Goal: Task Accomplishment & Management: Complete application form

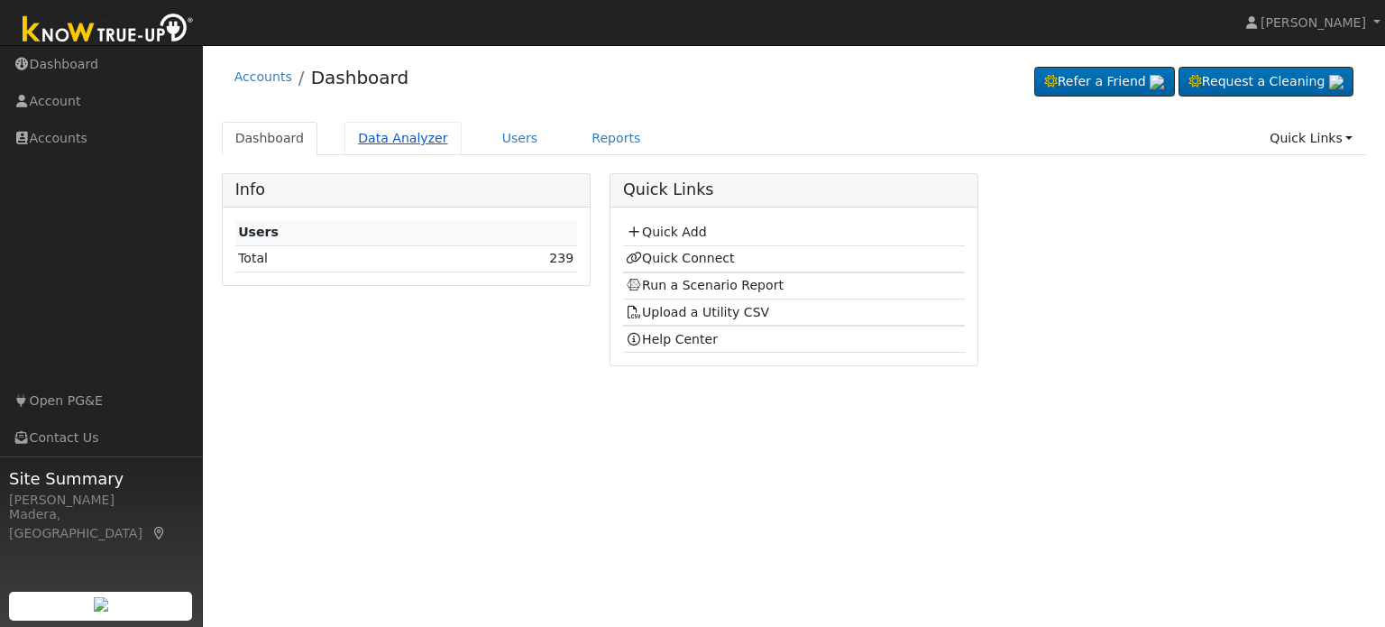
click at [385, 137] on link "Data Analyzer" at bounding box center [403, 138] width 117 height 33
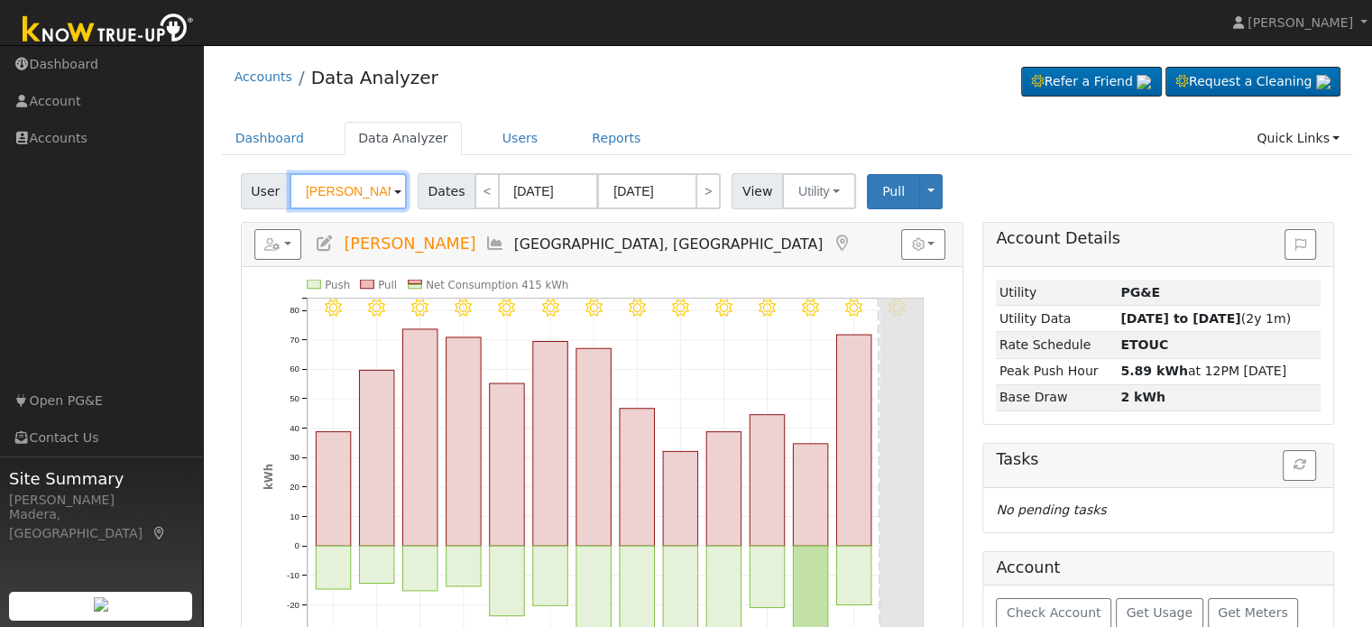
click at [334, 200] on input "Brian Persons" at bounding box center [347, 191] width 117 height 36
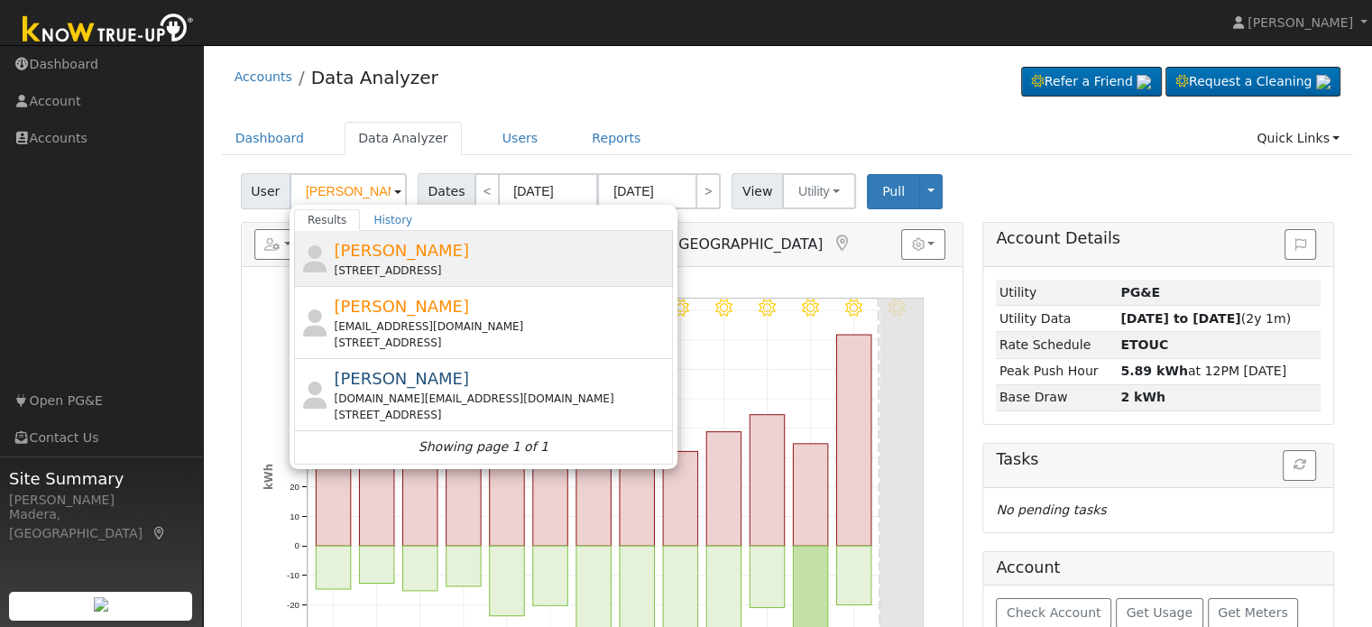
click at [433, 261] on div "Michael Padilla 969 Highland Road West, Madera, CA 93636" at bounding box center [501, 258] width 335 height 41
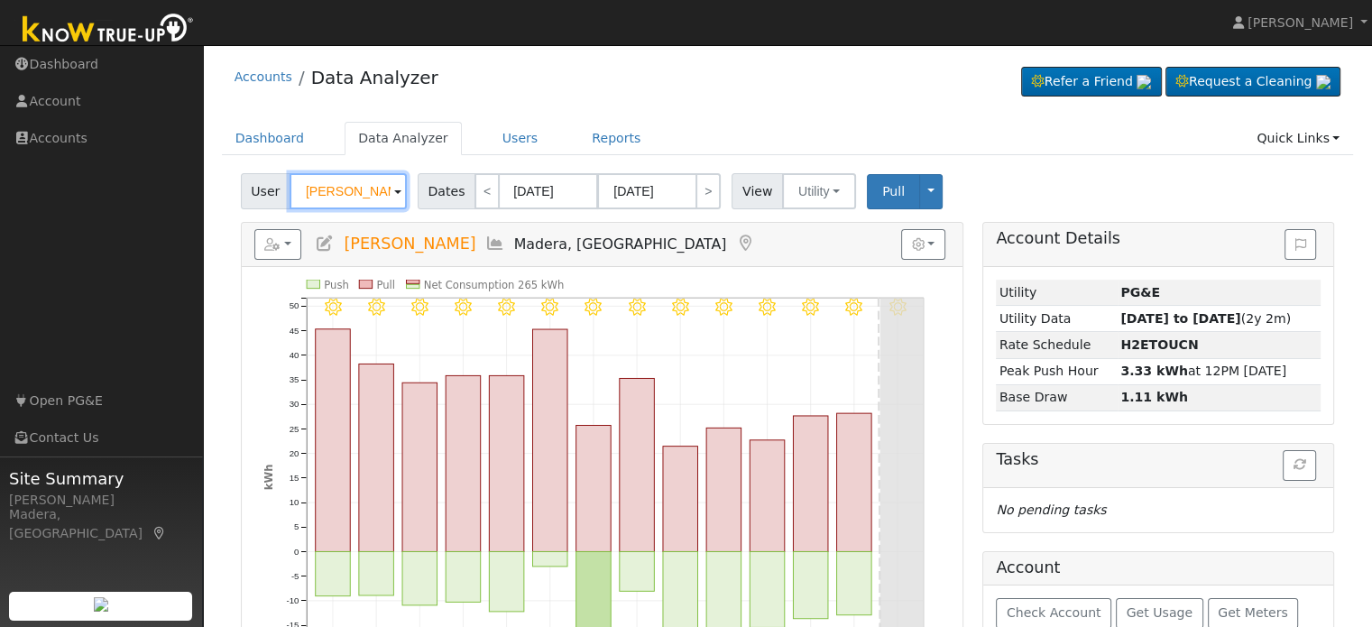
click at [358, 187] on input "[PERSON_NAME]" at bounding box center [347, 191] width 117 height 36
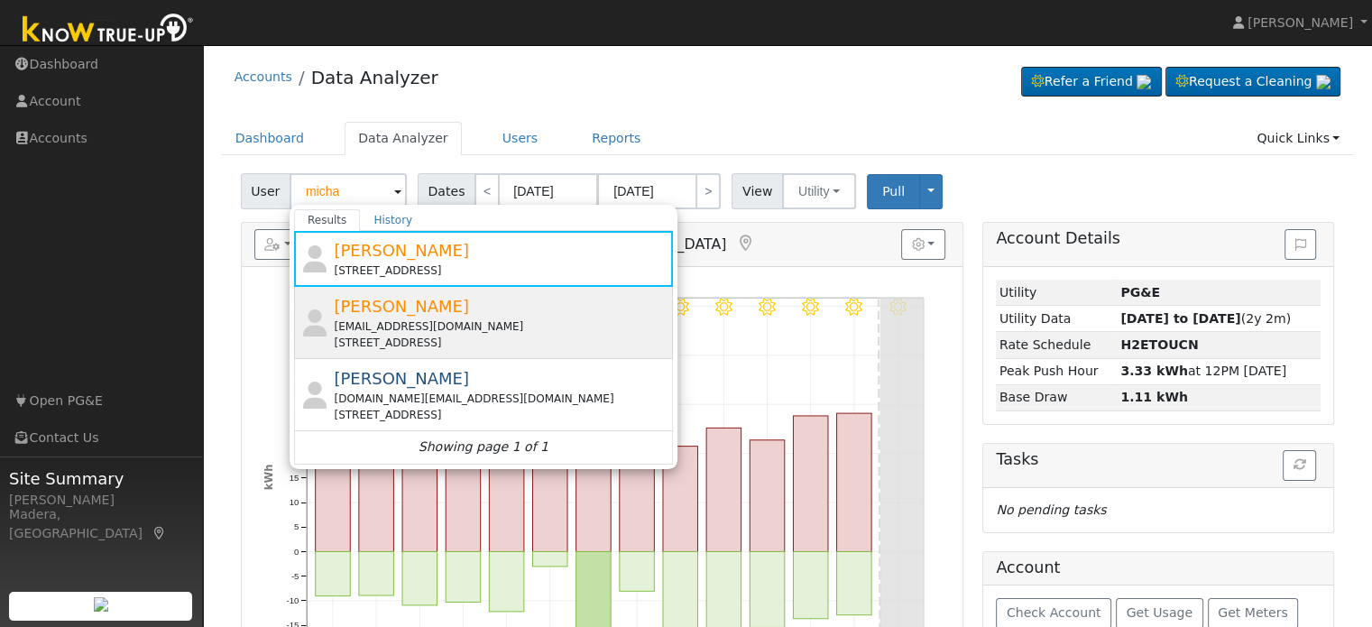
click at [421, 320] on div "Mpadillajr81@gmail.com" at bounding box center [501, 326] width 335 height 16
type input "[PERSON_NAME]"
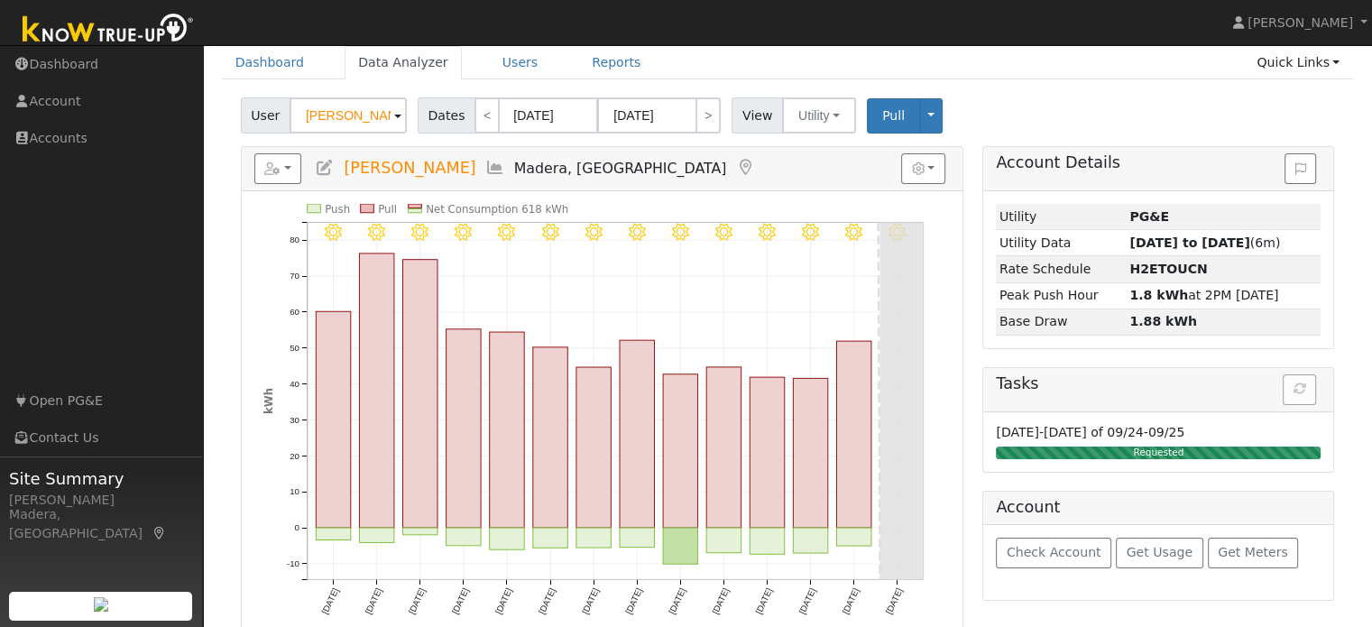
scroll to position [98, 0]
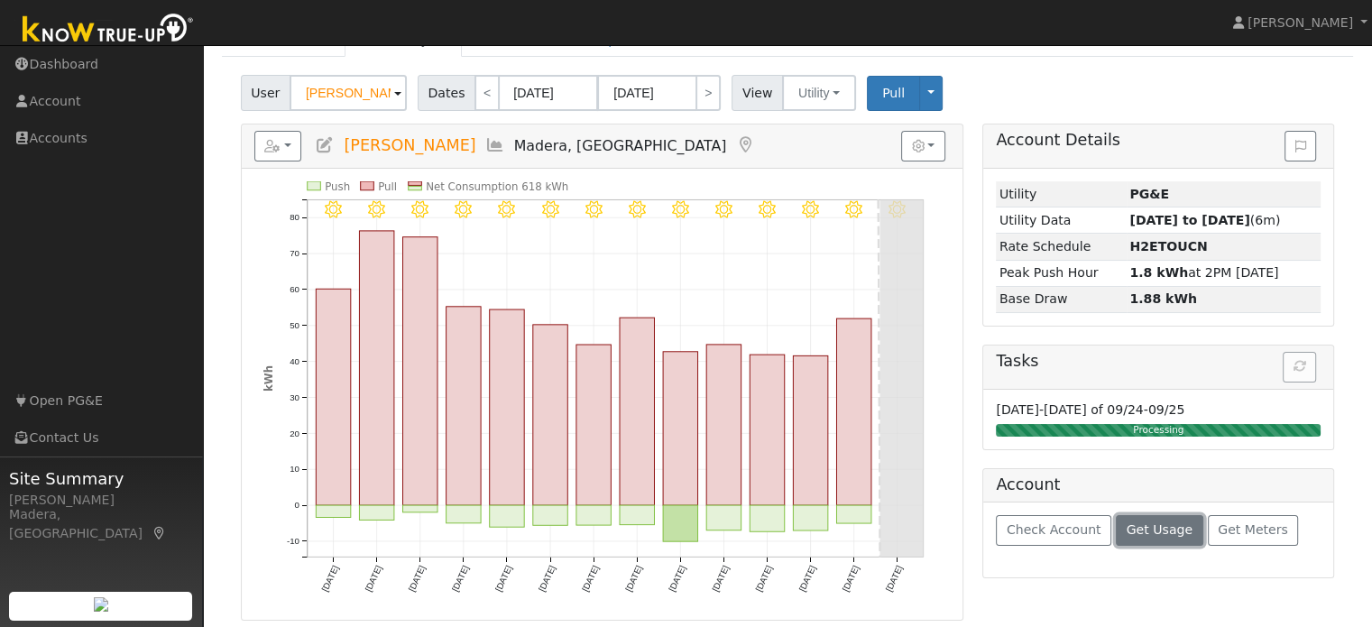
click at [1116, 536] on button "Get Usage" at bounding box center [1159, 530] width 87 height 31
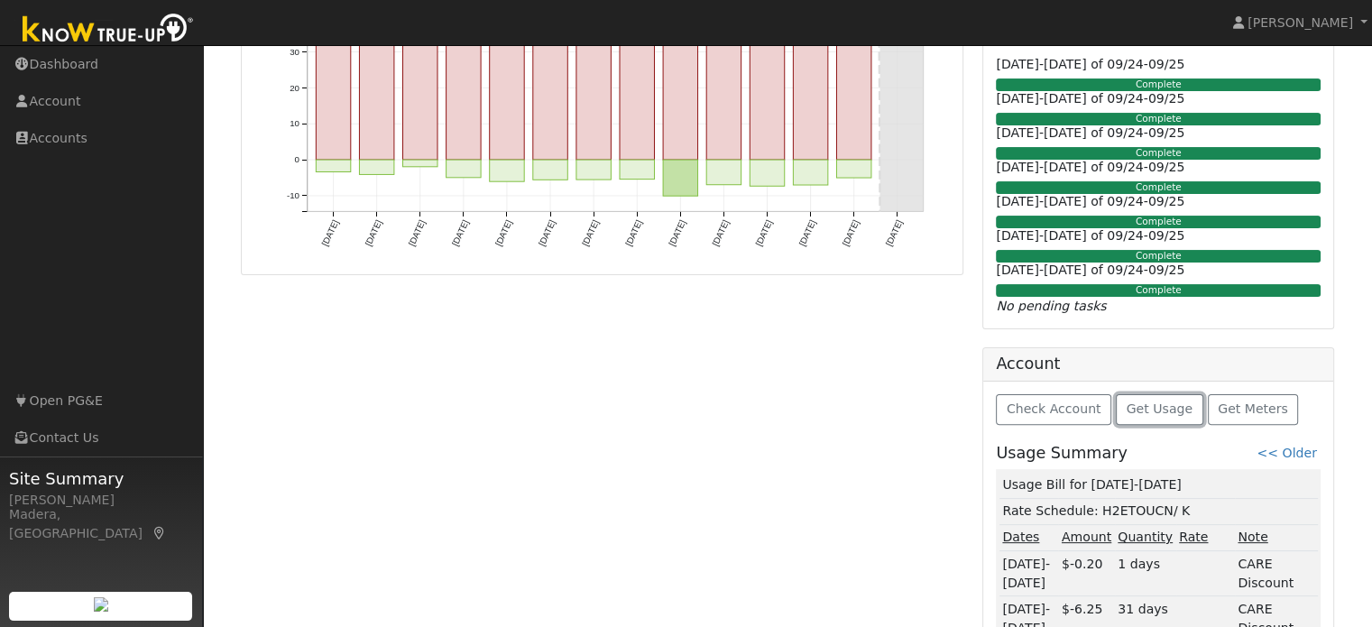
scroll to position [0, 0]
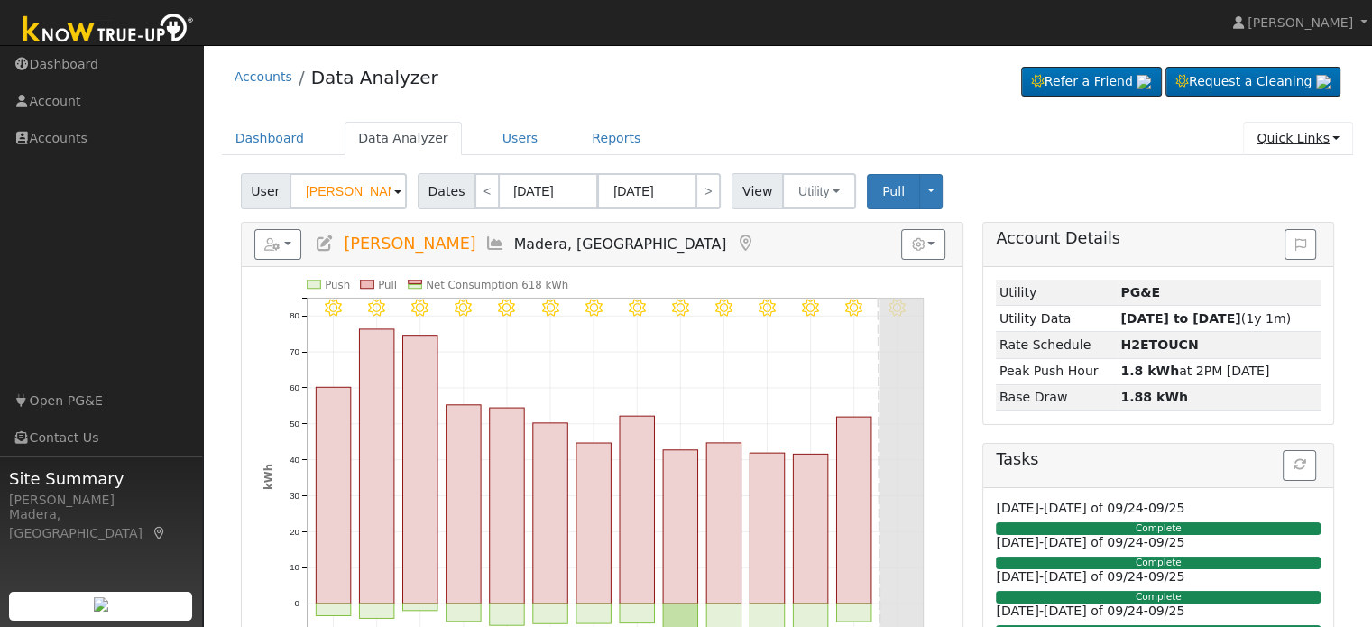
click at [1282, 136] on link "Quick Links" at bounding box center [1298, 138] width 110 height 33
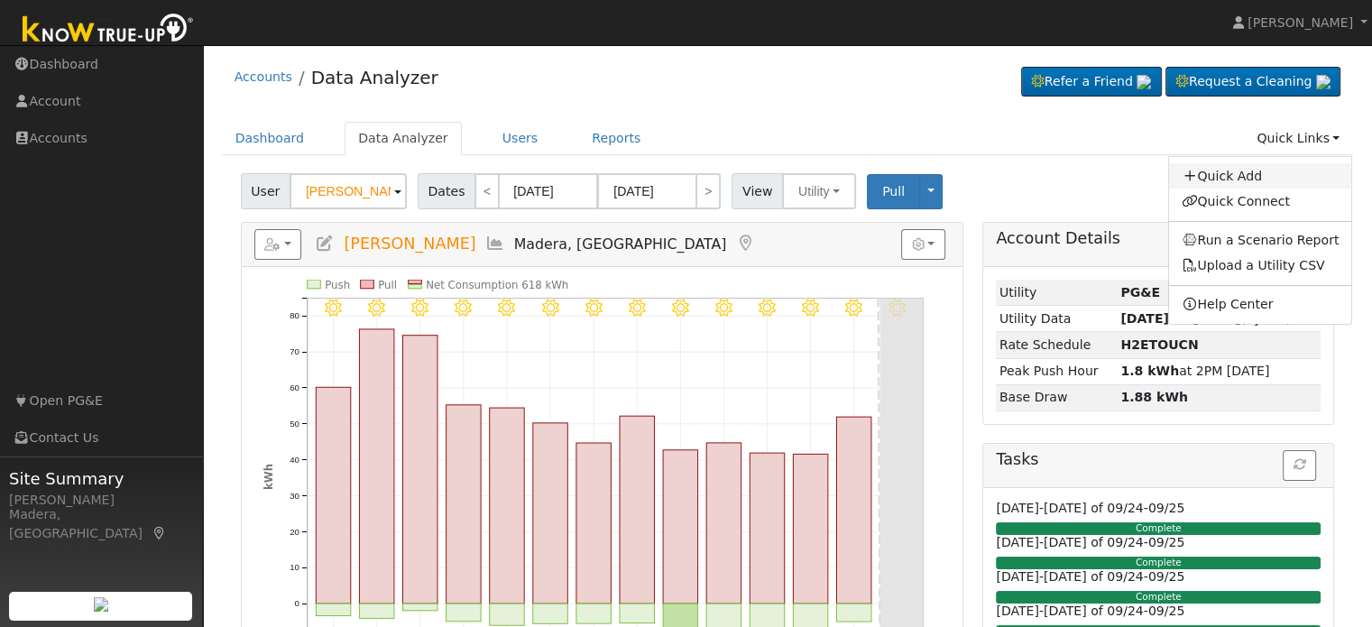
click at [1262, 178] on link "Quick Add" at bounding box center [1260, 175] width 183 height 25
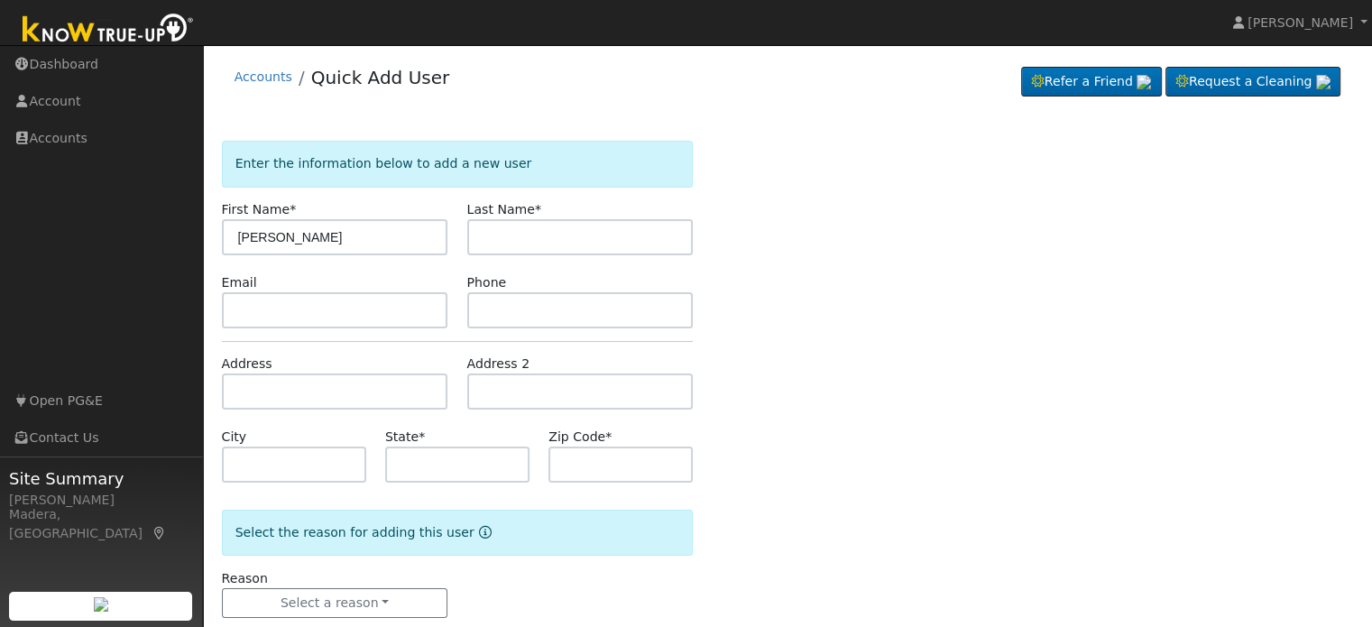
type input "[PERSON_NAME]"
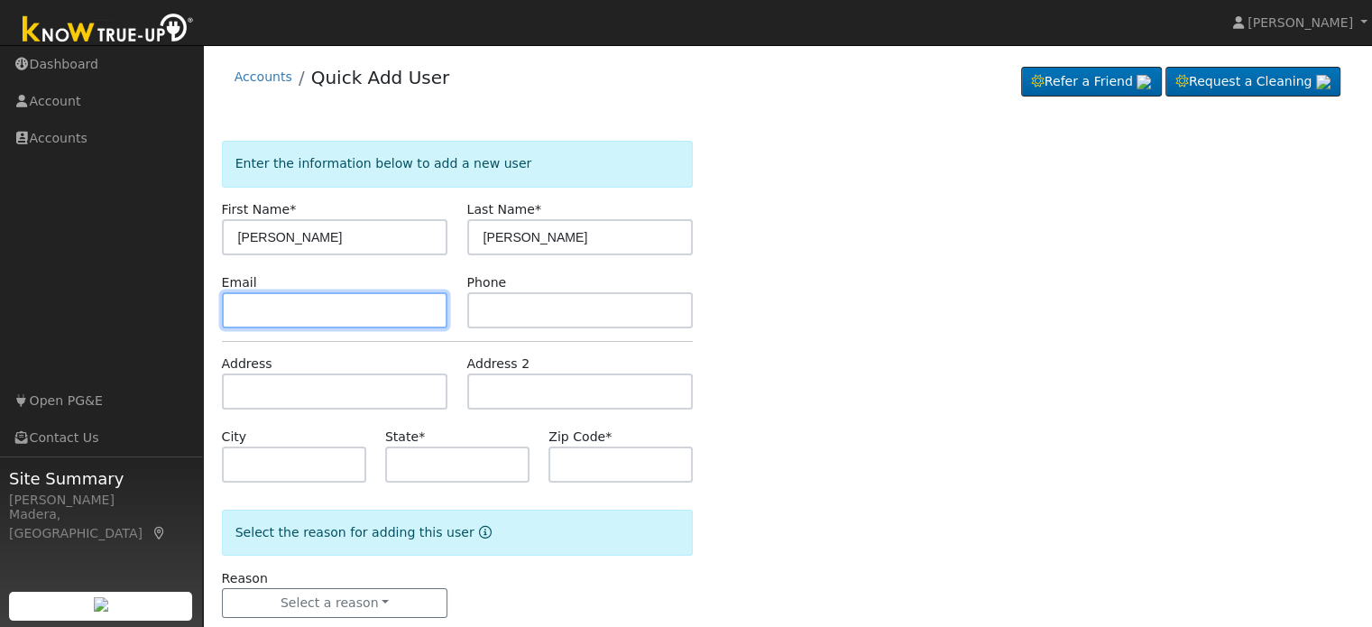
click at [353, 316] on input "text" at bounding box center [335, 310] width 226 height 36
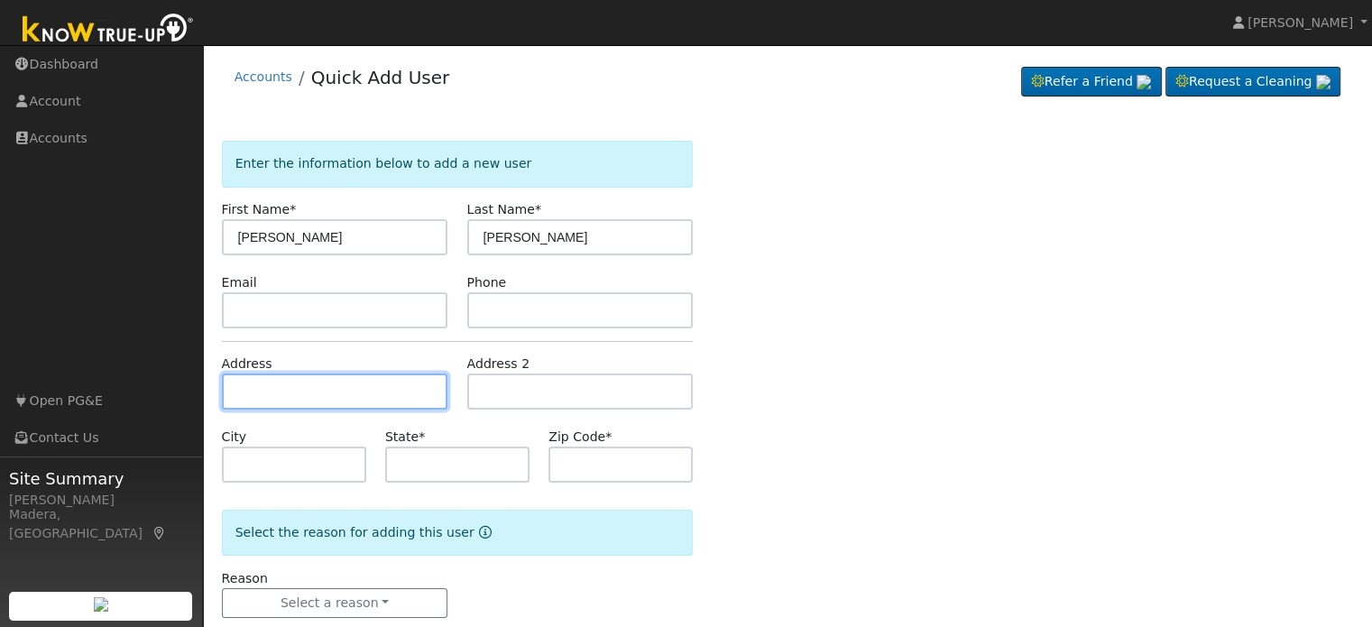
click at [303, 394] on input "text" at bounding box center [335, 391] width 226 height 36
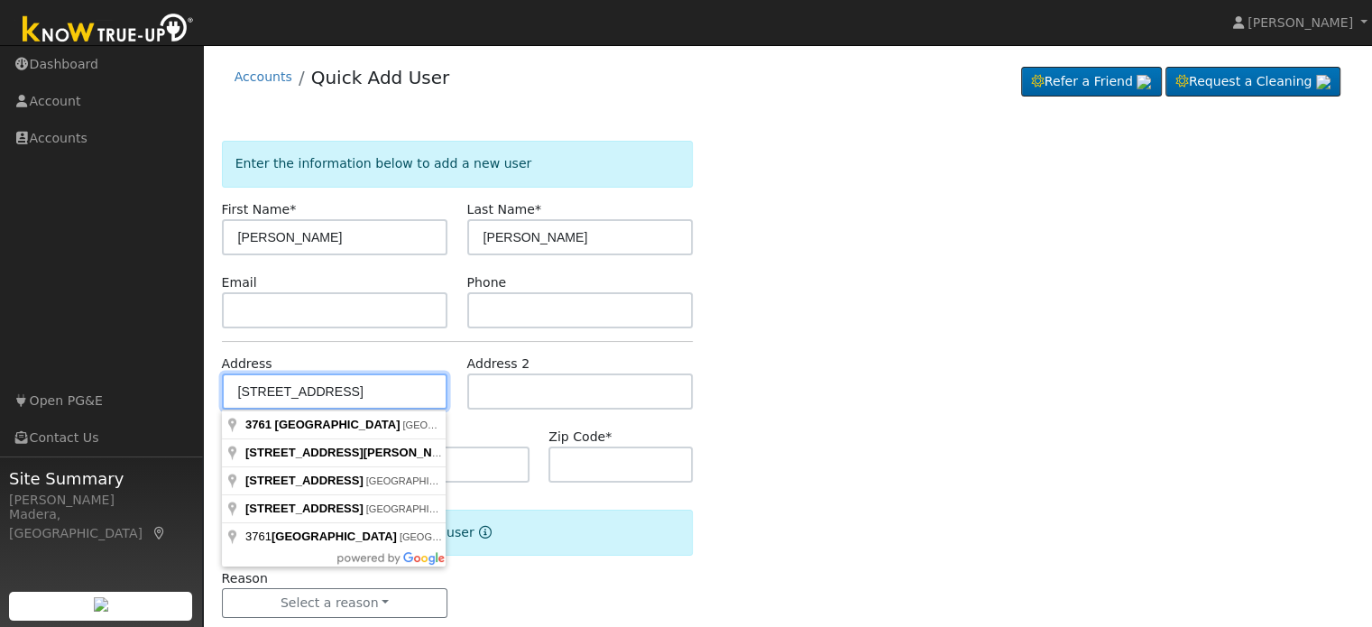
type input "[STREET_ADDRESS]"
type input "Fresno"
type input "CA"
type input "93722"
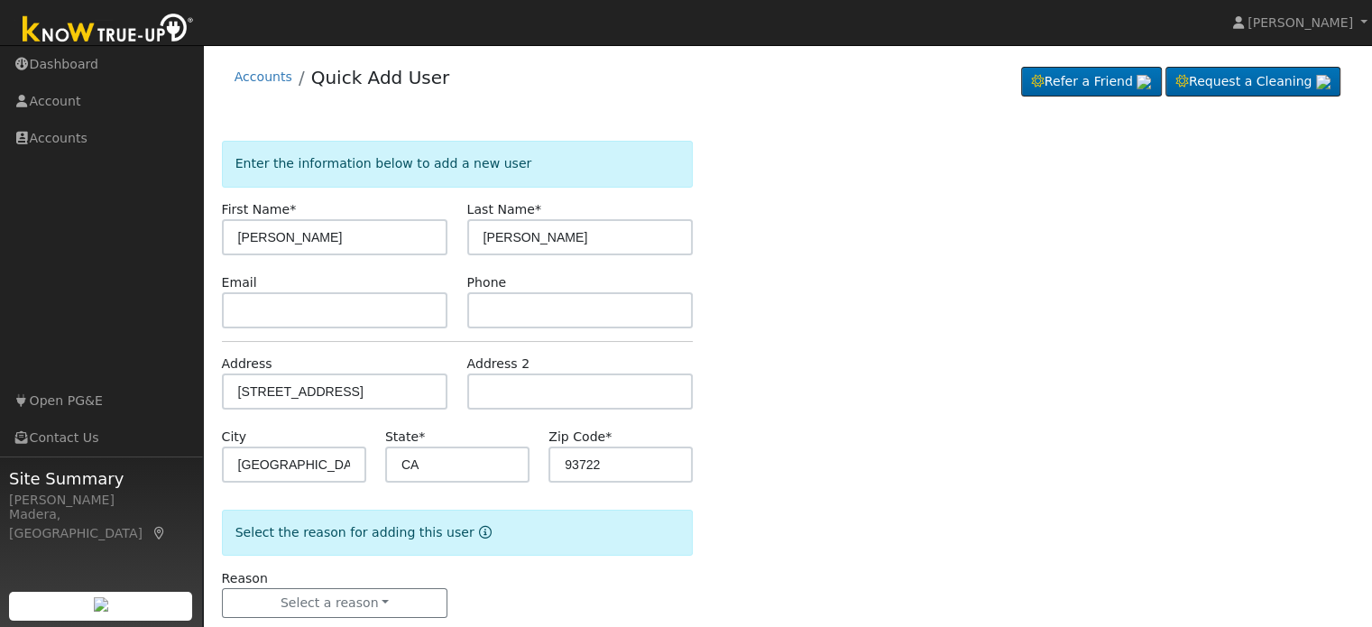
click at [924, 396] on div "Enter the information below to add a new user First Name * Tony Last Name * Apo…" at bounding box center [788, 397] width 1132 height 513
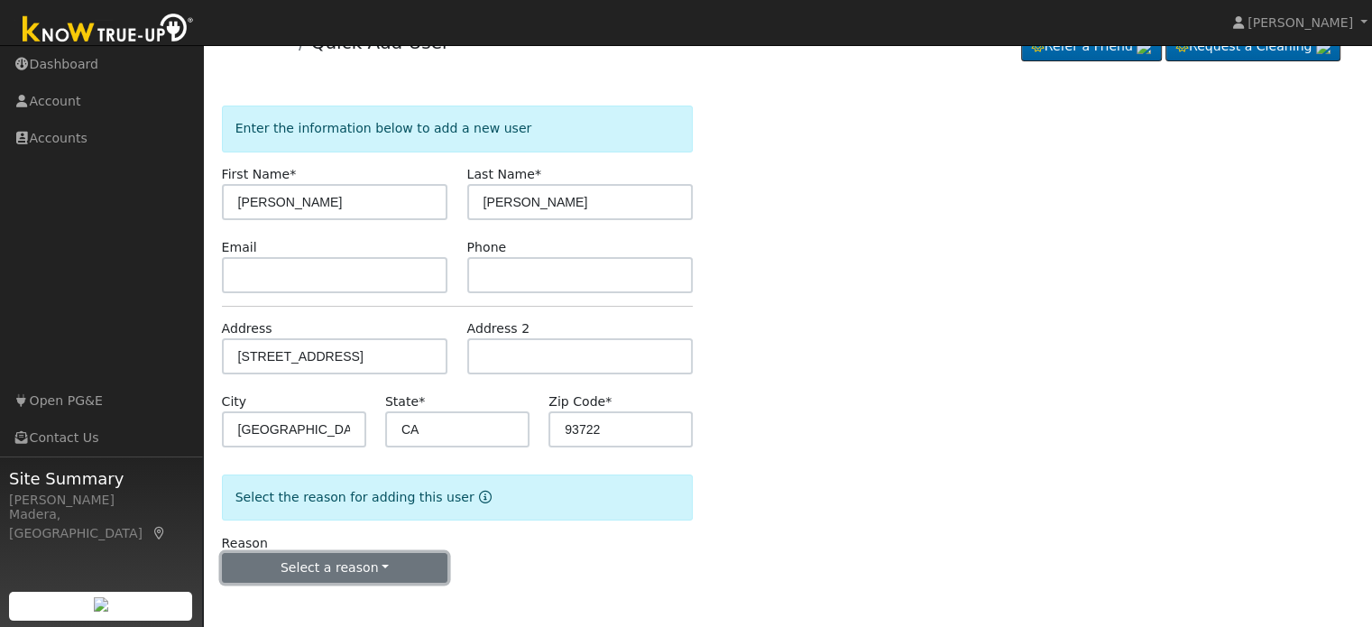
click at [343, 573] on button "Select a reason" at bounding box center [335, 568] width 226 height 31
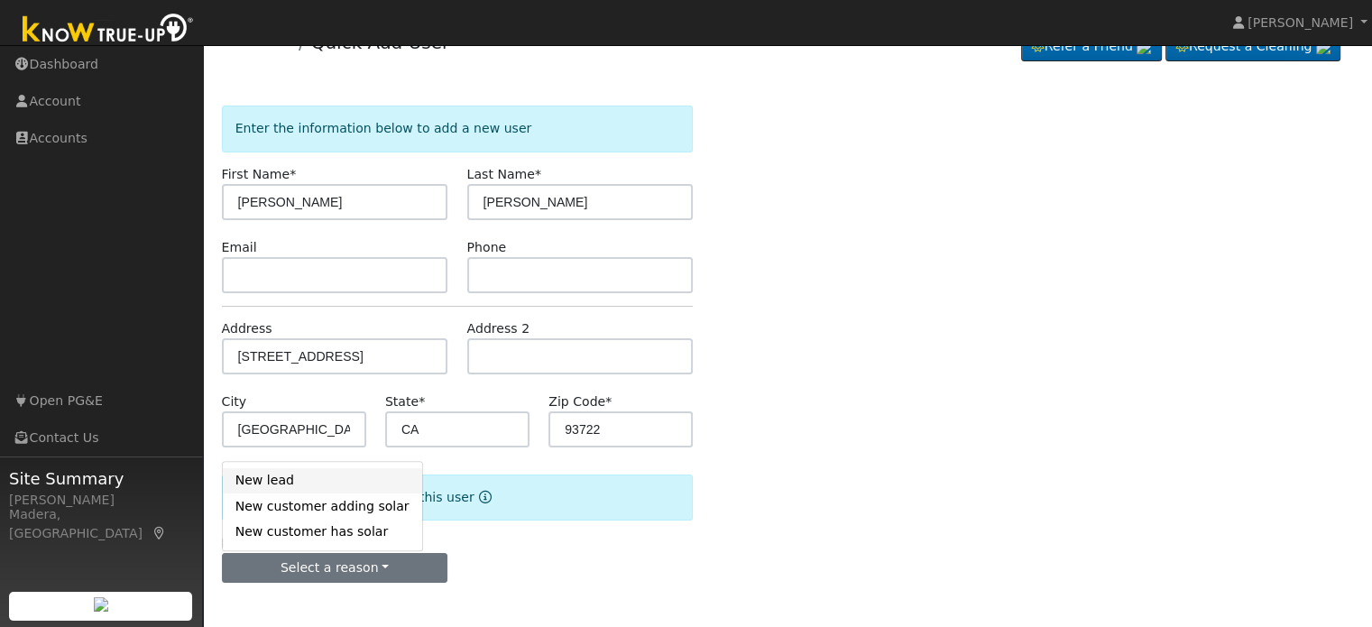
click at [316, 475] on link "New lead" at bounding box center [322, 480] width 199 height 25
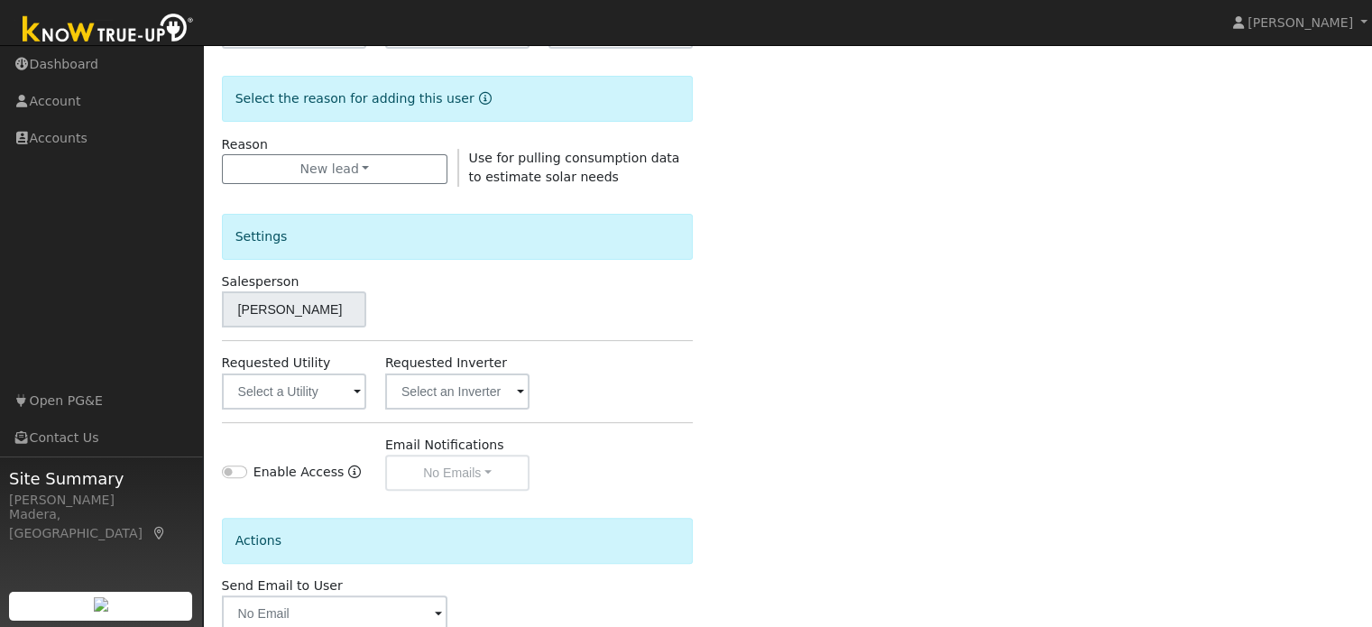
scroll to position [438, 0]
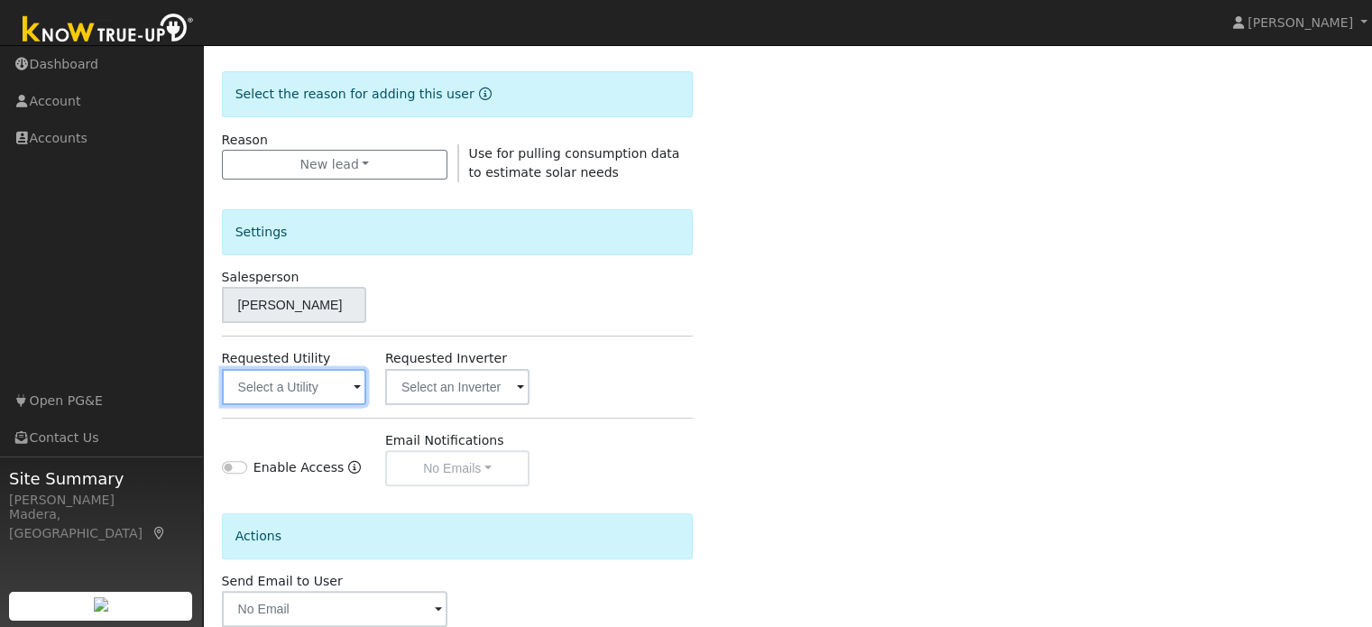
click at [315, 394] on input "text" at bounding box center [294, 387] width 144 height 36
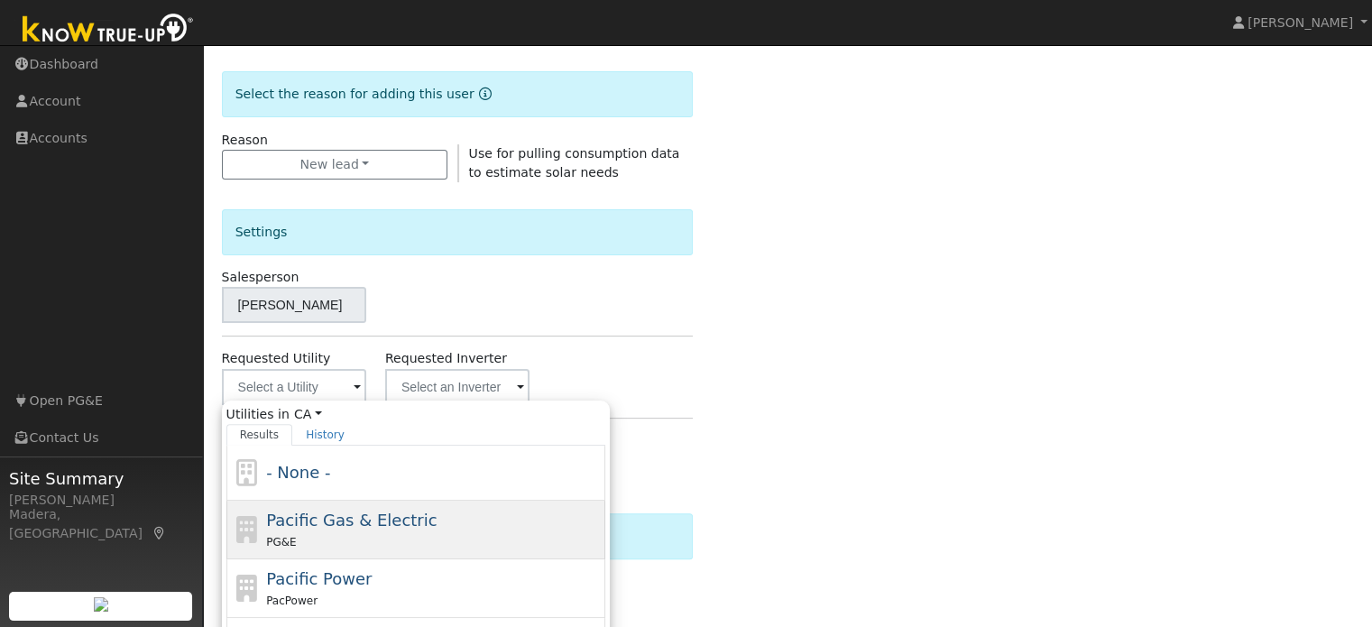
click at [333, 538] on div "PG&E" at bounding box center [433, 541] width 335 height 19
type input "Pacific Gas & Electric"
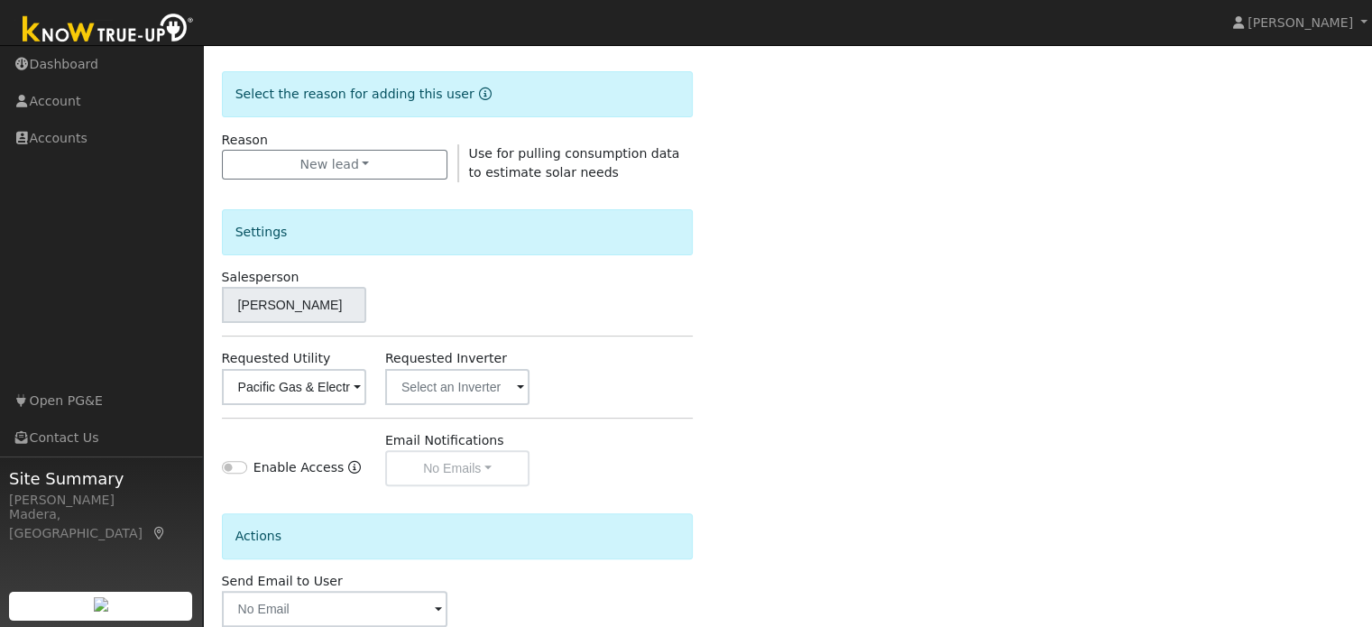
scroll to position [538, 0]
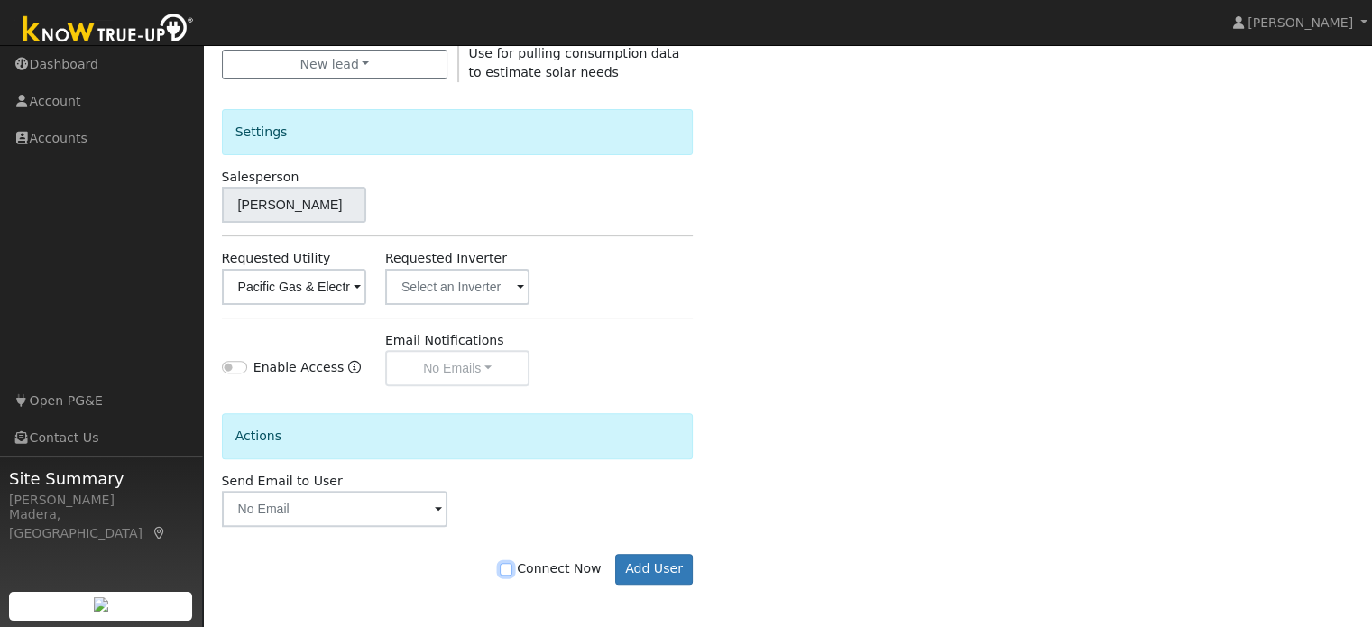
click at [512, 565] on input "Connect Now" at bounding box center [506, 569] width 13 height 13
checkbox input "true"
click at [646, 562] on button "Add User" at bounding box center [654, 569] width 78 height 31
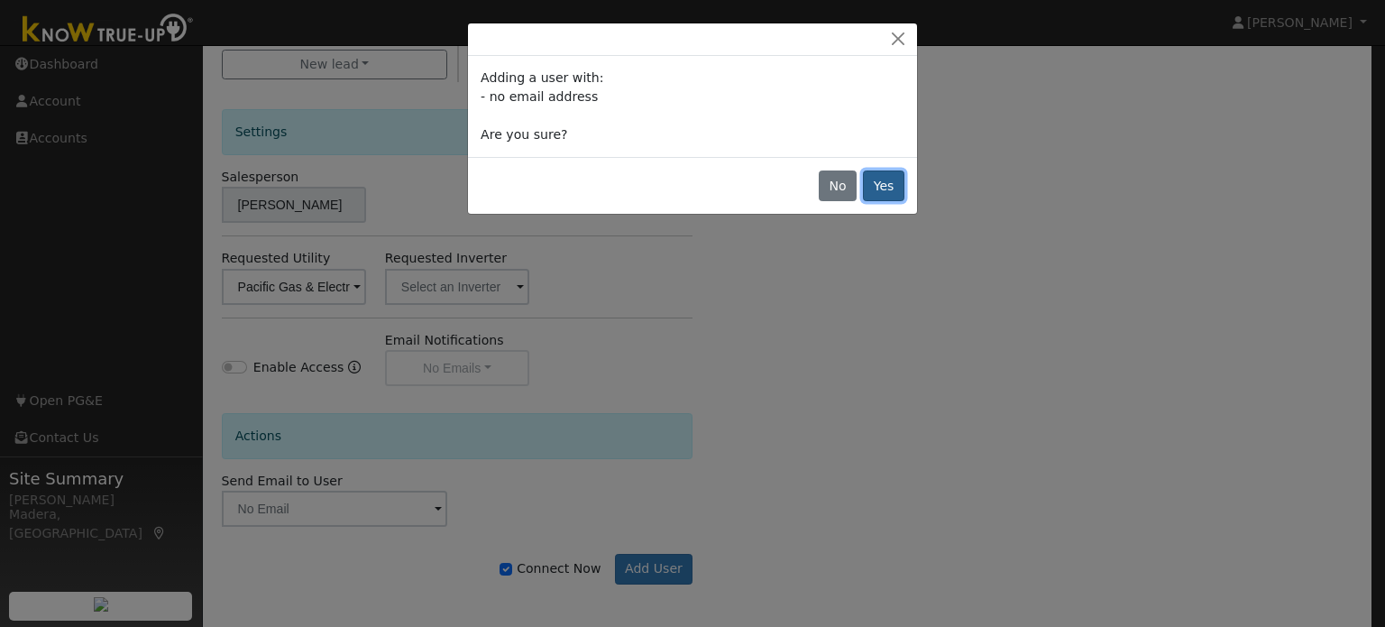
click at [884, 186] on button "Yes" at bounding box center [883, 185] width 41 height 31
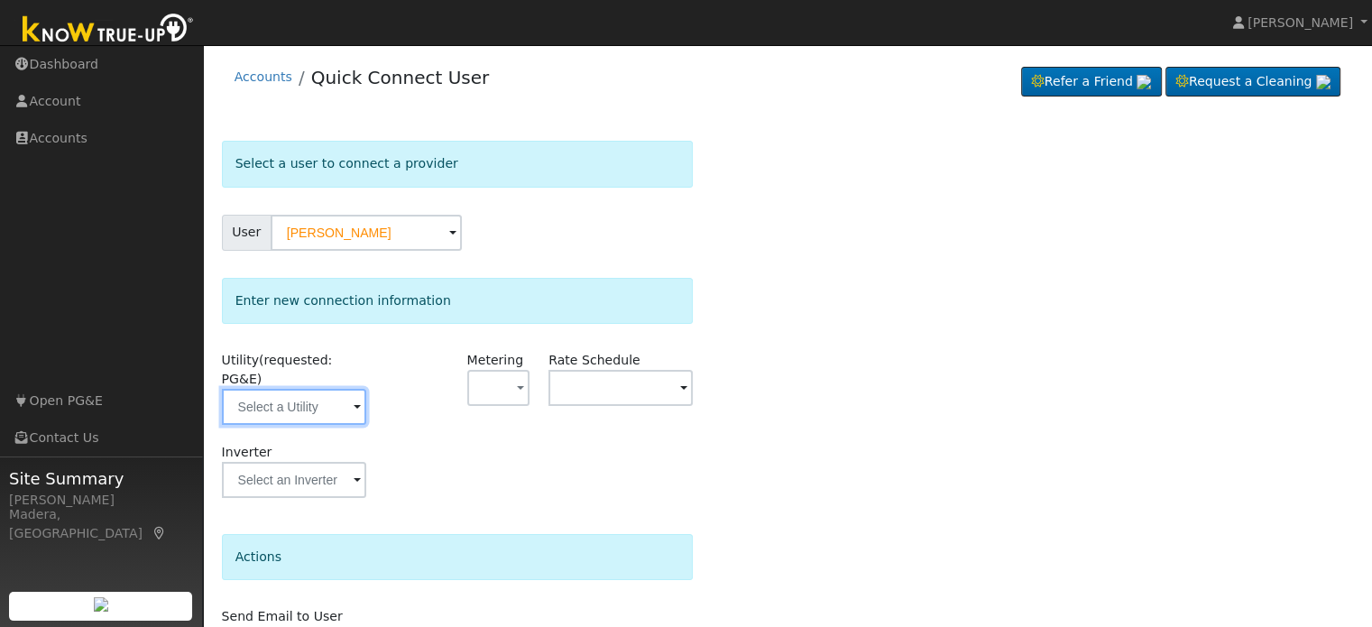
click at [320, 397] on input "text" at bounding box center [294, 407] width 144 height 36
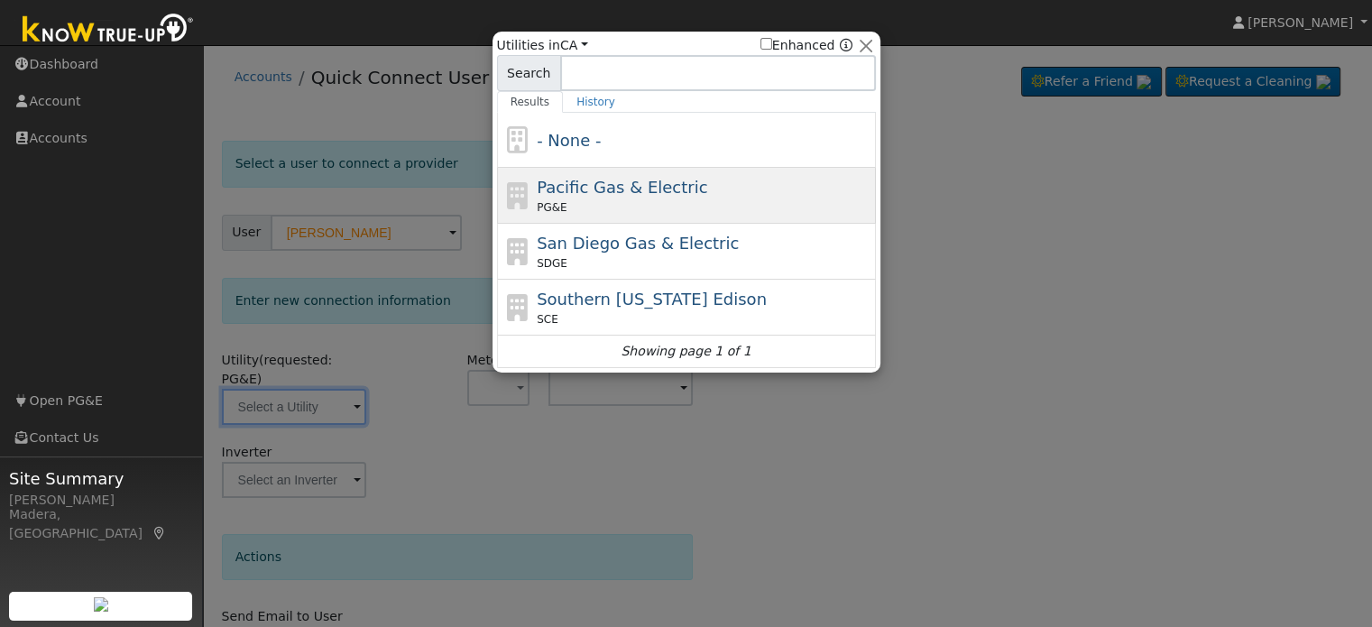
click at [642, 196] on span "Pacific Gas & Electric" at bounding box center [622, 187] width 170 height 19
type input "PG&E"
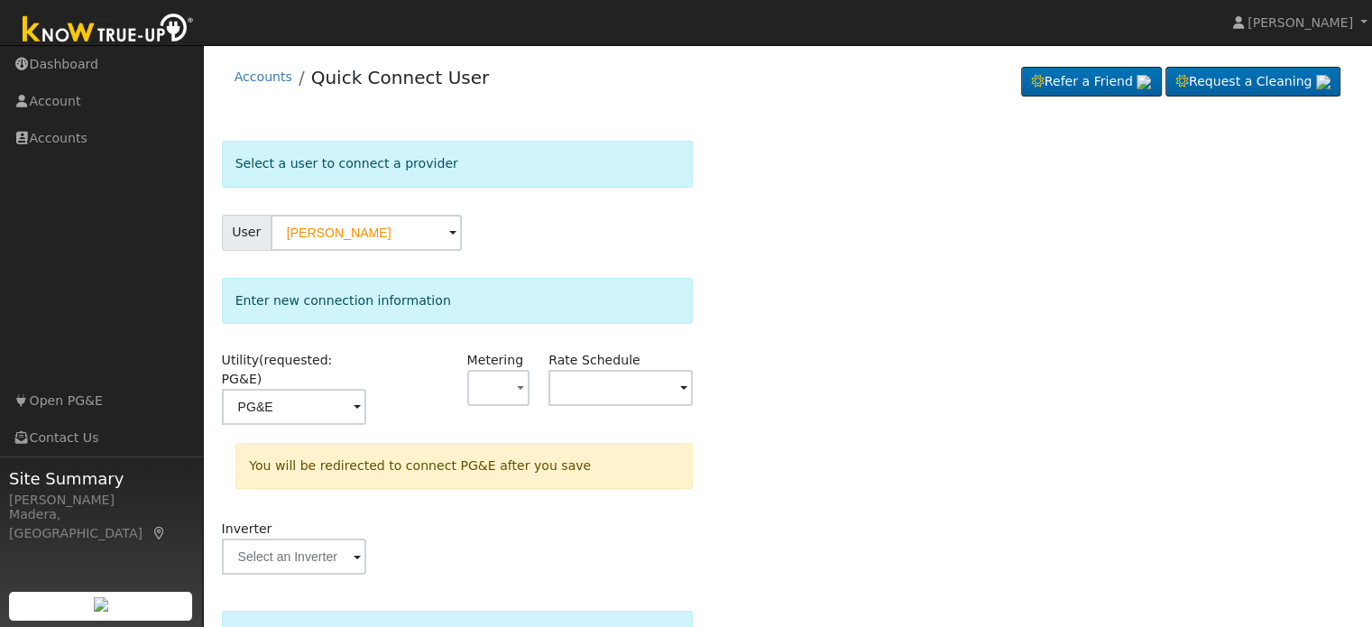
scroll to position [167, 0]
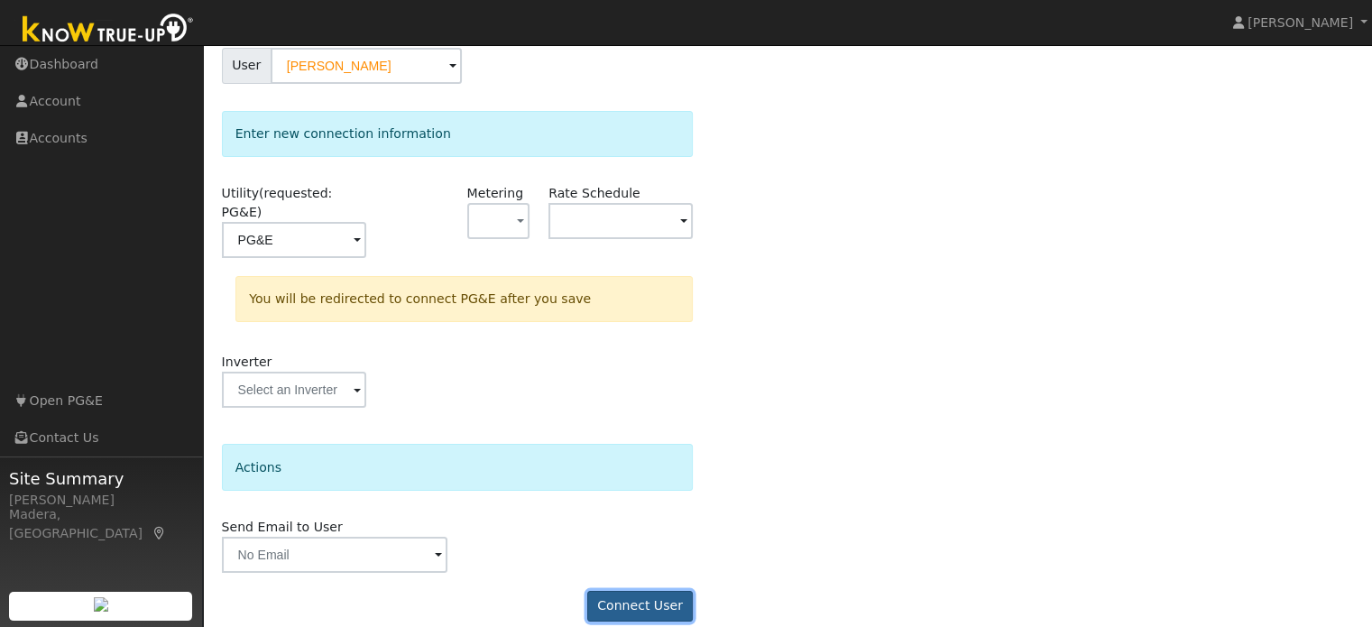
click at [657, 591] on button "Connect User" at bounding box center [640, 606] width 106 height 31
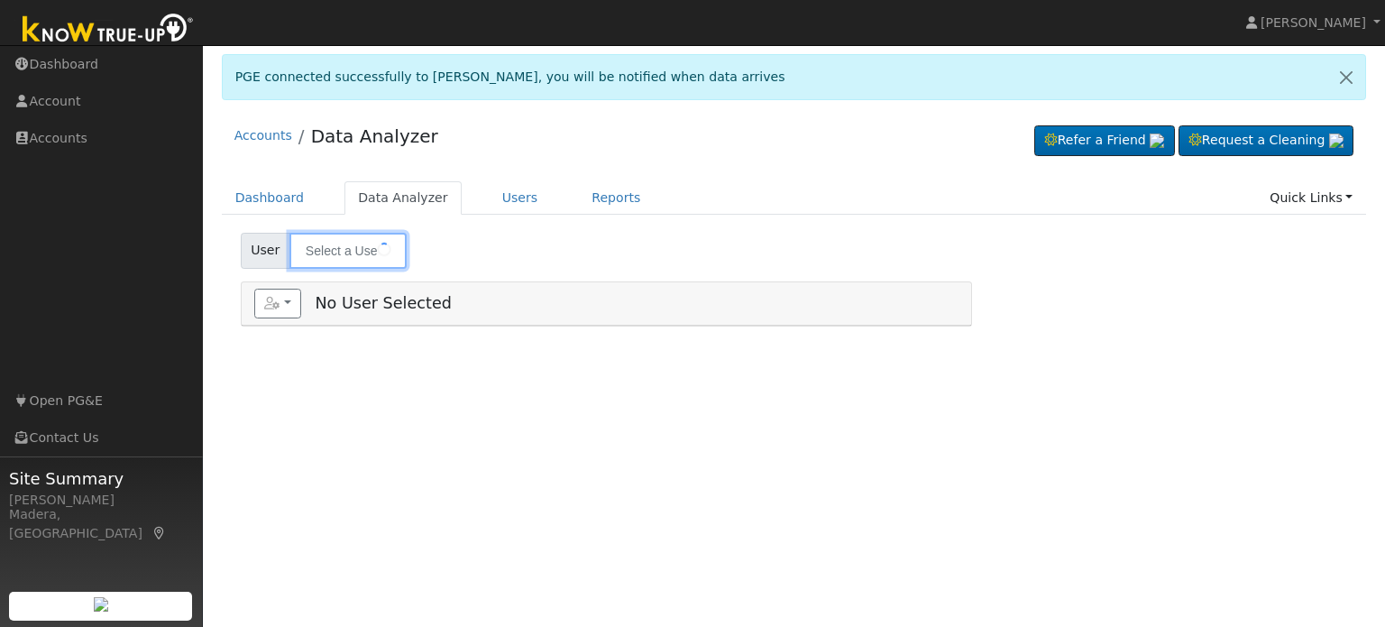
type input "[PERSON_NAME]"
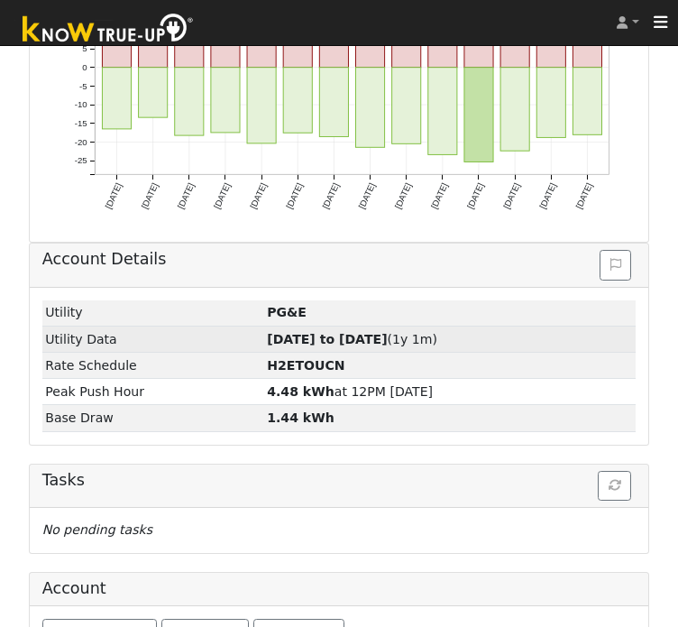
scroll to position [580, 0]
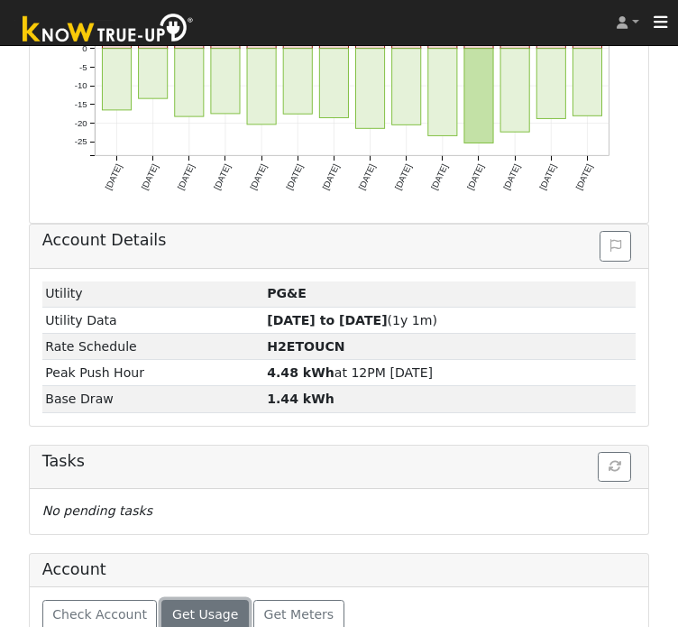
click at [201, 607] on span "Get Usage" at bounding box center [205, 614] width 66 height 14
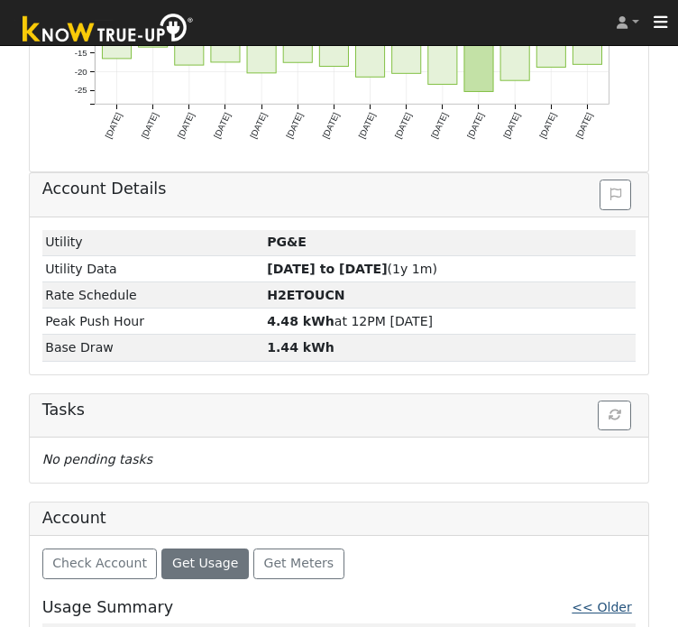
click at [614, 600] on link "<< Older" at bounding box center [602, 607] width 60 height 14
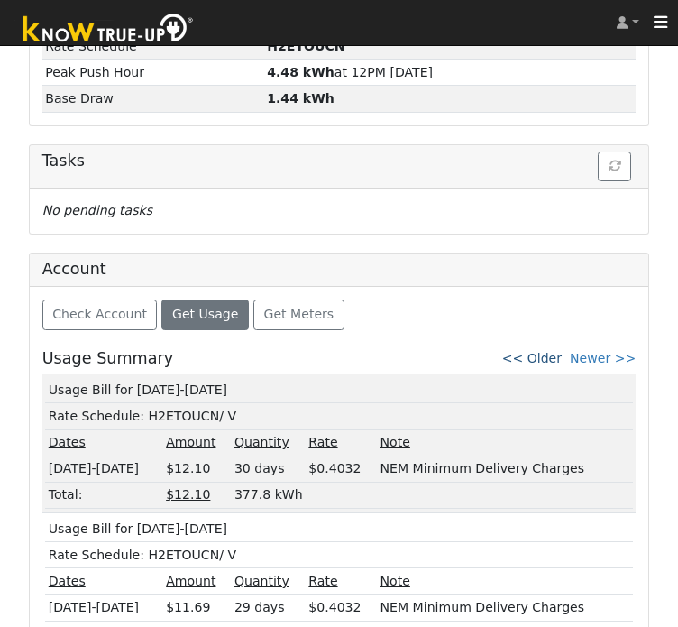
click at [558, 351] on link "<< Older" at bounding box center [532, 358] width 60 height 14
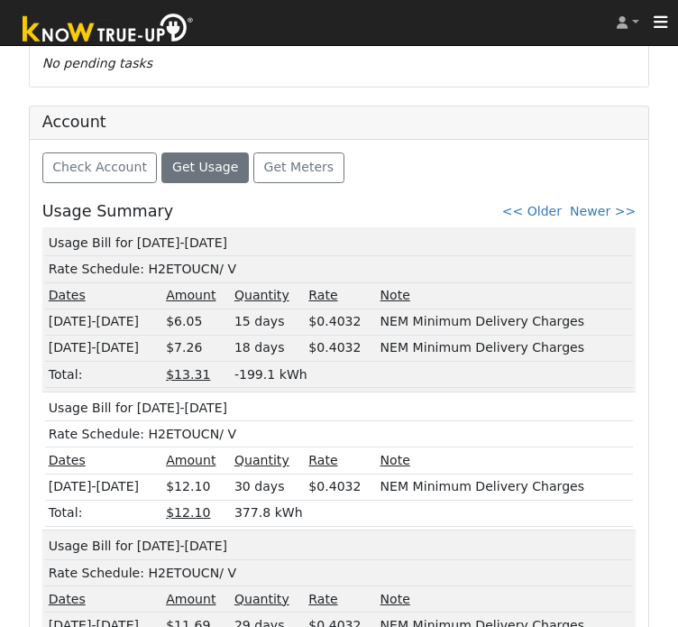
scroll to position [1043, 0]
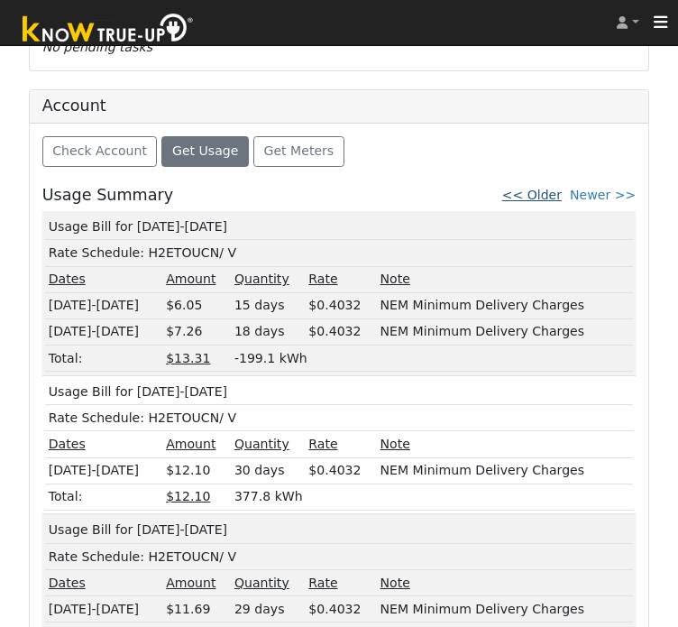
click at [561, 188] on link "<< Older" at bounding box center [532, 195] width 60 height 14
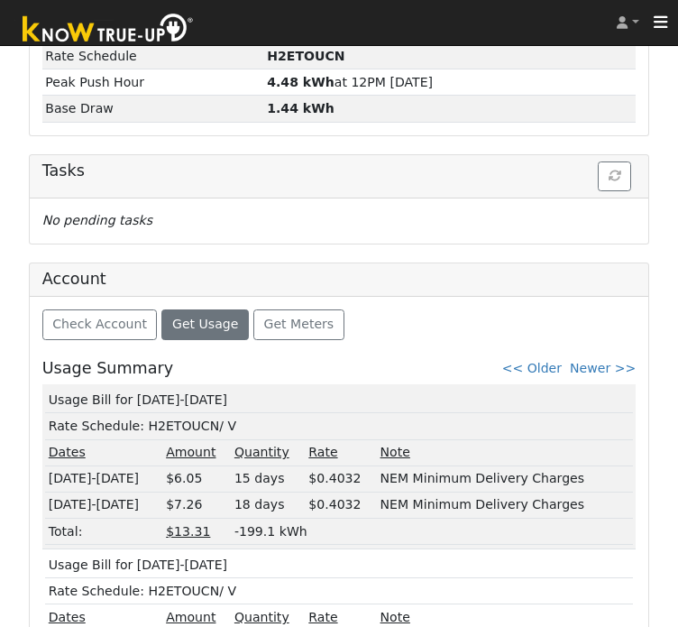
scroll to position [905, 0]
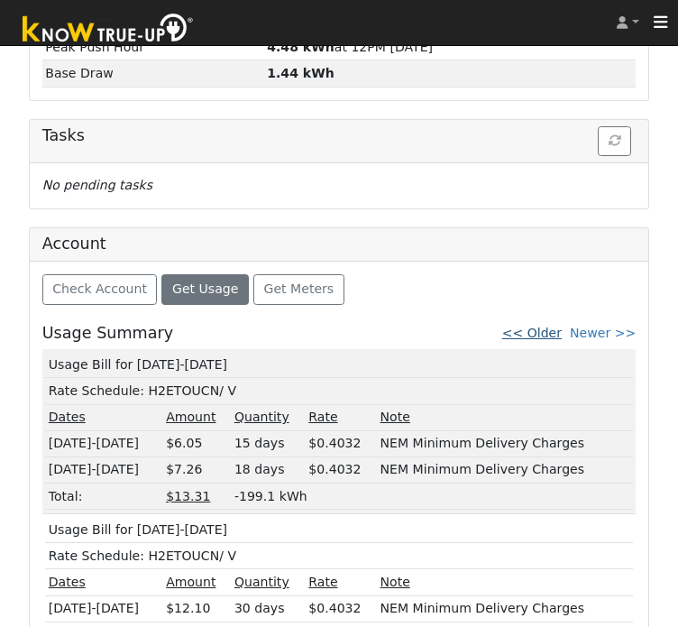
click at [559, 326] on link "<< Older" at bounding box center [532, 333] width 60 height 14
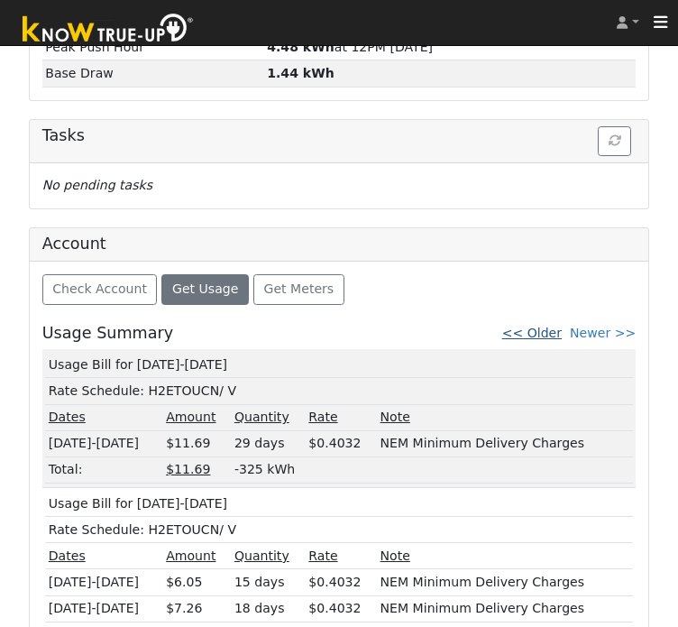
click at [548, 326] on link "<< Older" at bounding box center [532, 333] width 60 height 14
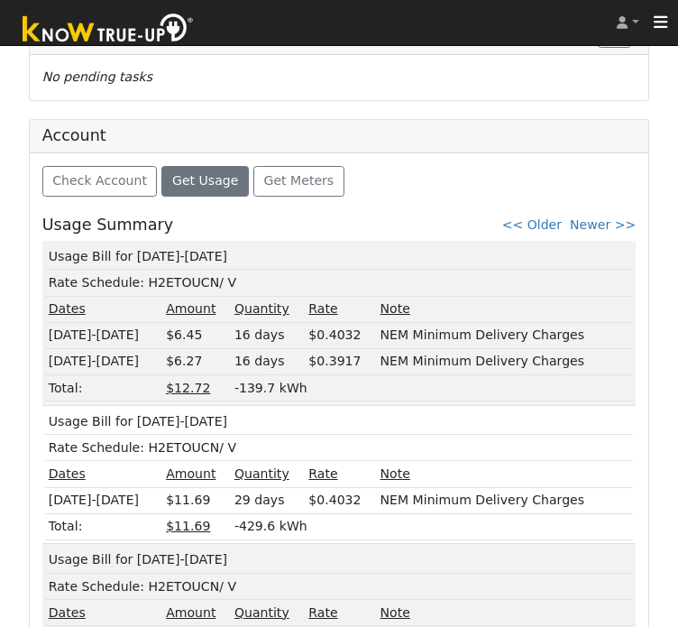
scroll to position [1010, 0]
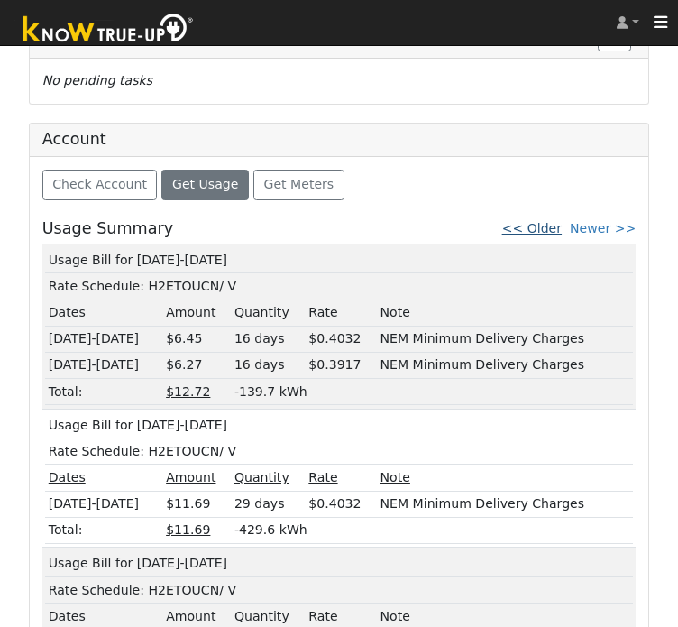
click at [556, 221] on link "<< Older" at bounding box center [532, 228] width 60 height 14
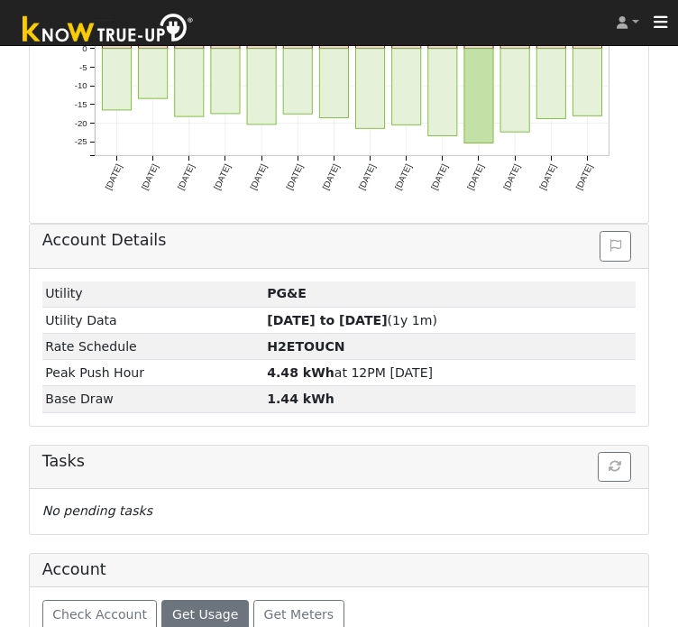
scroll to position [768, 0]
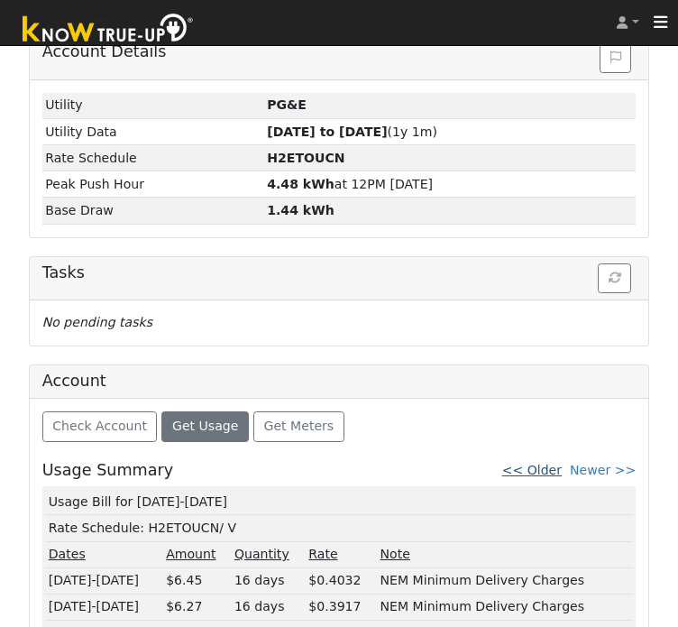
click at [562, 463] on link "<< Older" at bounding box center [532, 470] width 60 height 14
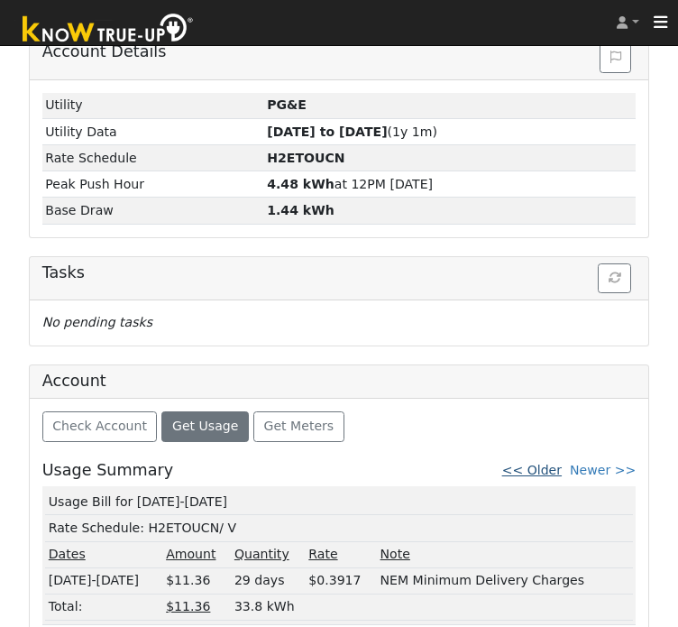
click at [558, 463] on link "<< Older" at bounding box center [532, 470] width 60 height 14
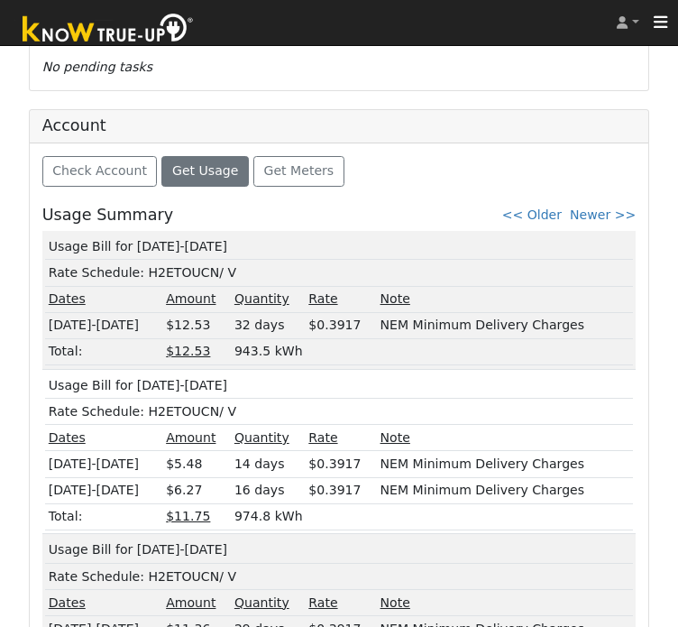
scroll to position [1025, 0]
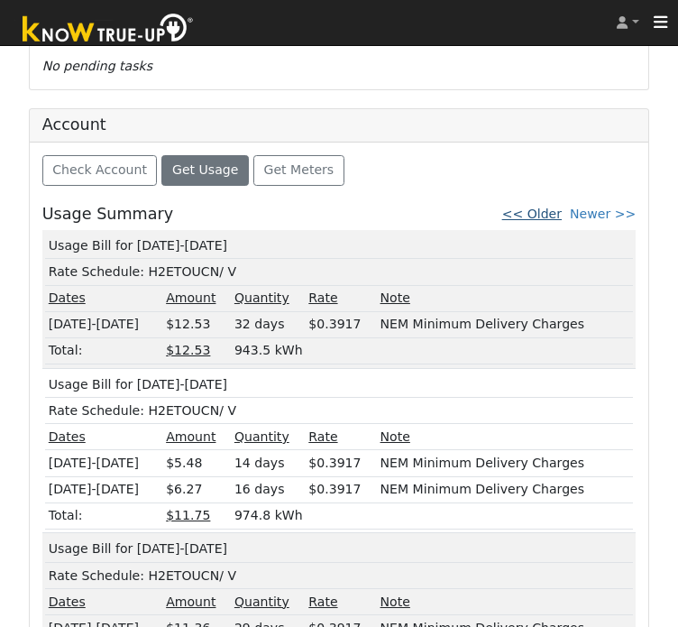
click at [559, 207] on link "<< Older" at bounding box center [532, 214] width 60 height 14
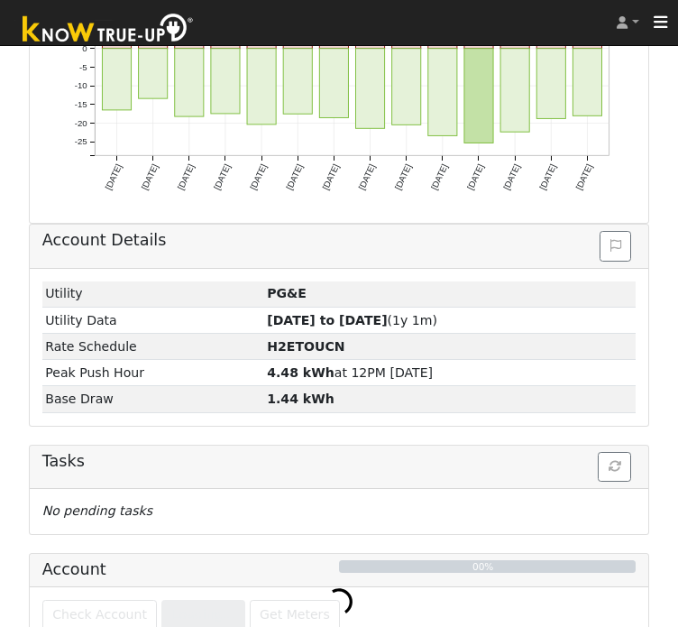
scroll to position [905, 0]
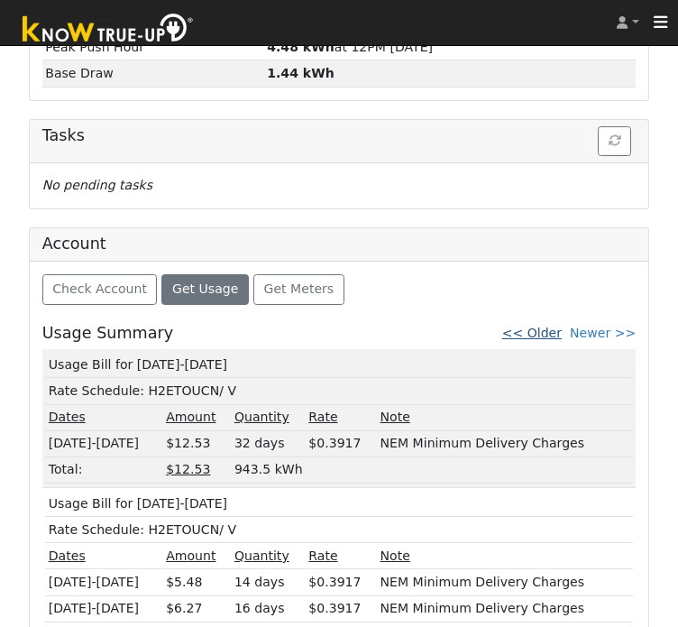
click at [550, 326] on link "<< Older" at bounding box center [532, 333] width 60 height 14
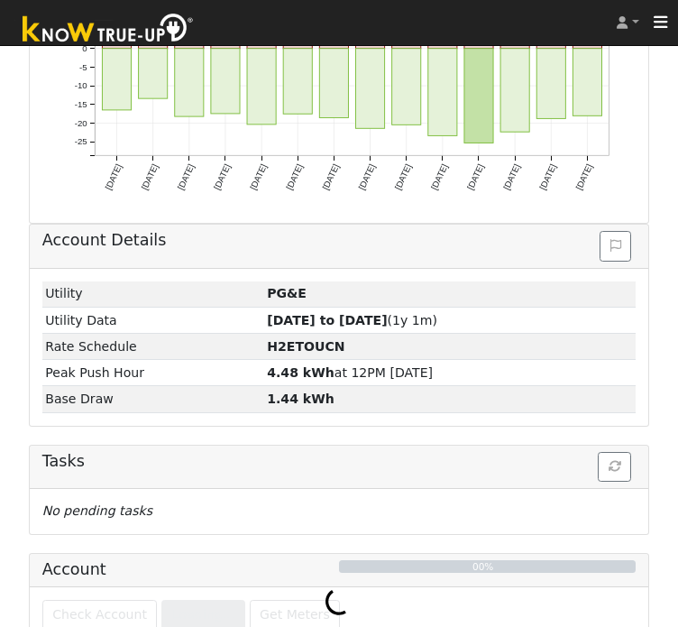
scroll to position [880, 0]
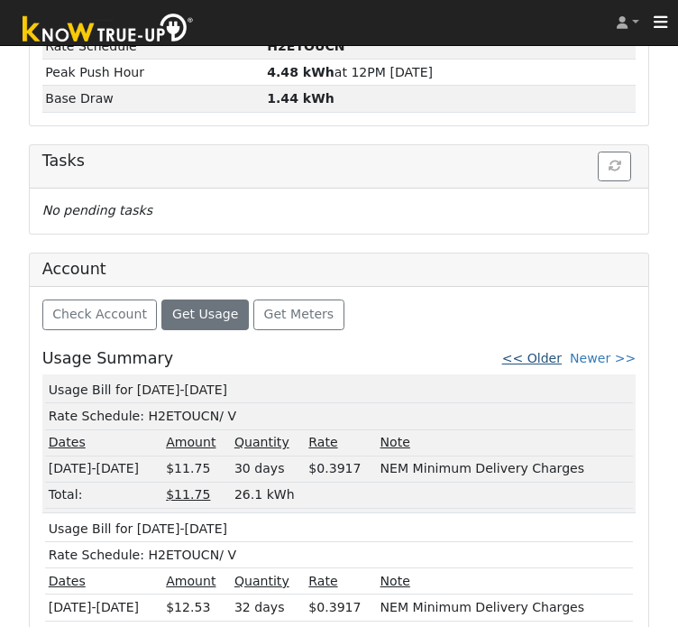
click at [556, 351] on link "<< Older" at bounding box center [532, 358] width 60 height 14
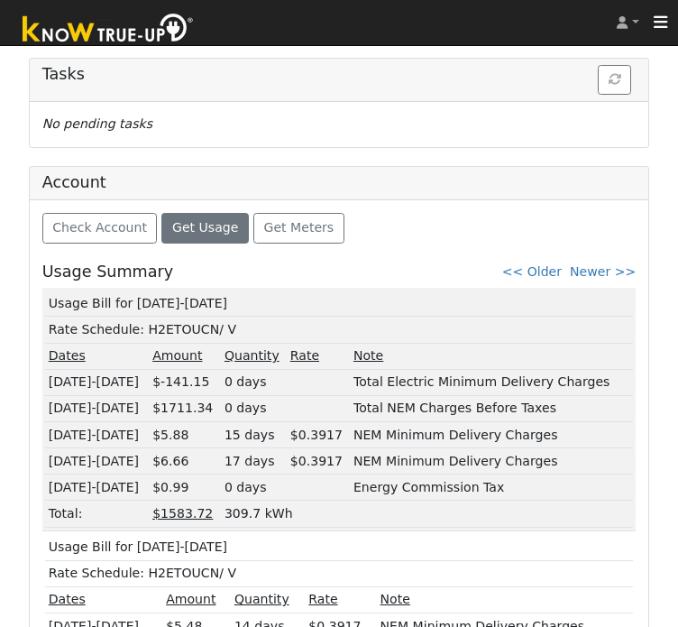
scroll to position [968, 0]
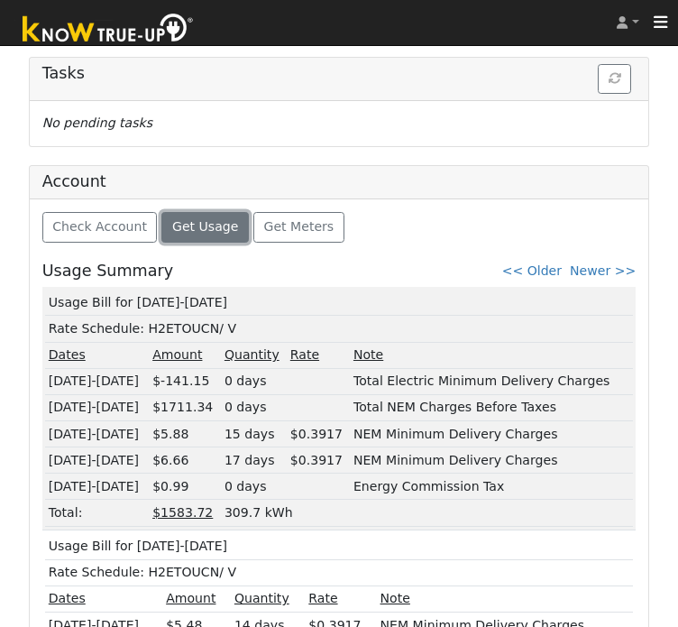
click at [184, 219] on span "Get Usage" at bounding box center [205, 226] width 66 height 14
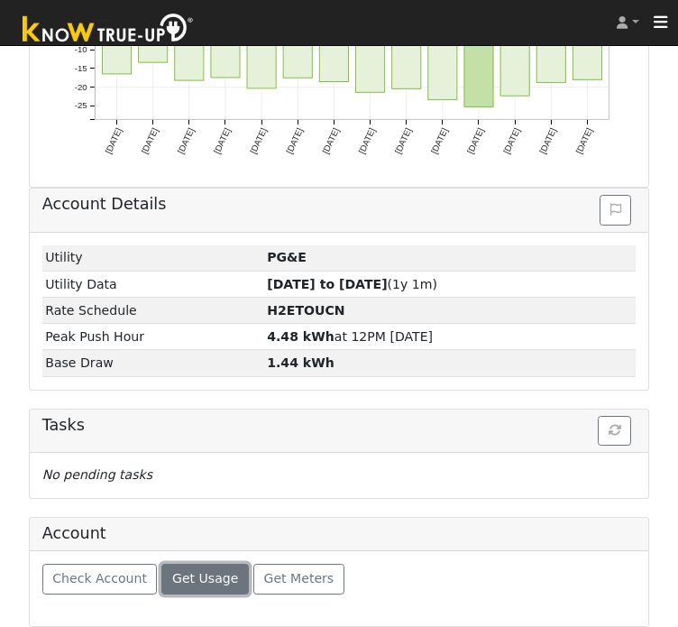
scroll to position [580, 0]
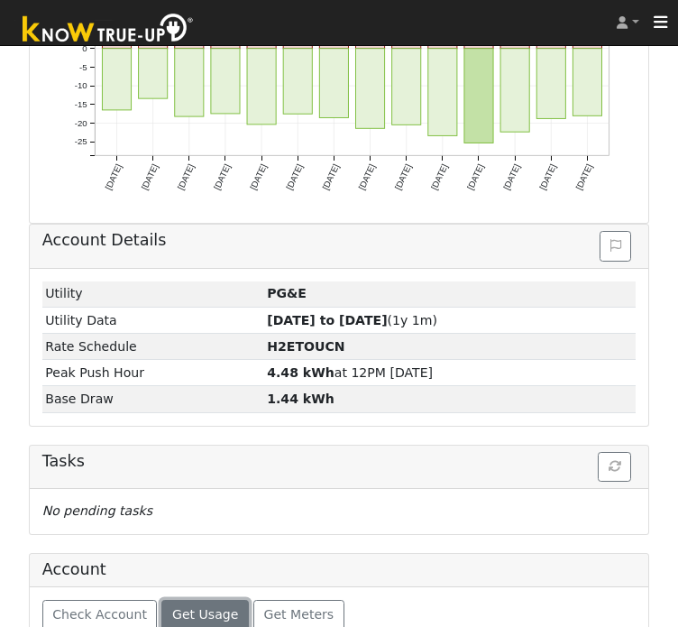
click at [192, 607] on span "Get Usage" at bounding box center [205, 614] width 66 height 14
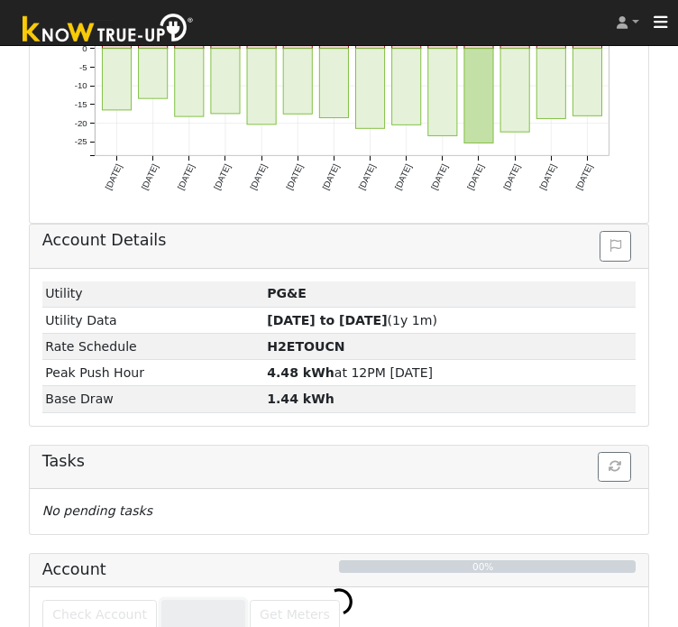
scroll to position [631, 0]
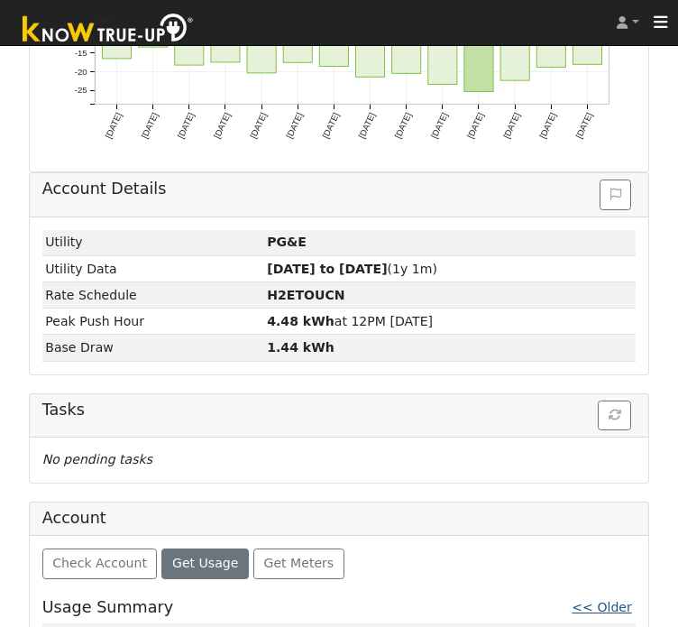
click at [610, 600] on link "<< Older" at bounding box center [602, 607] width 60 height 14
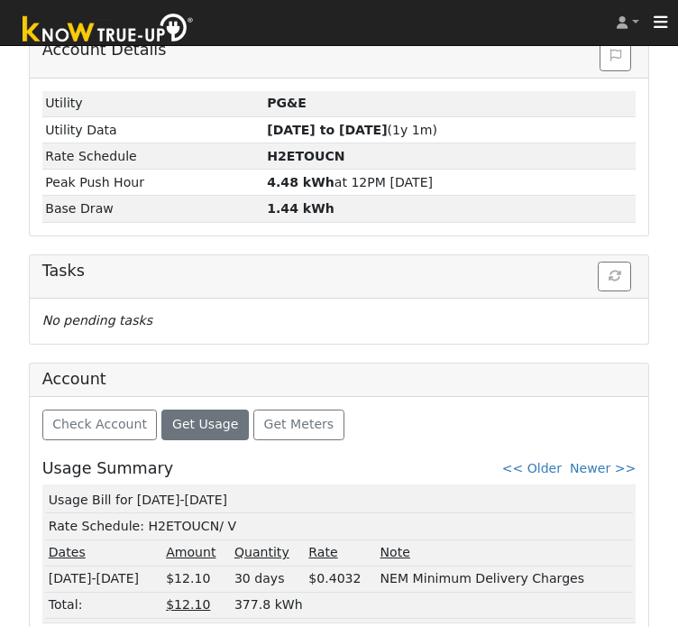
scroll to position [880, 0]
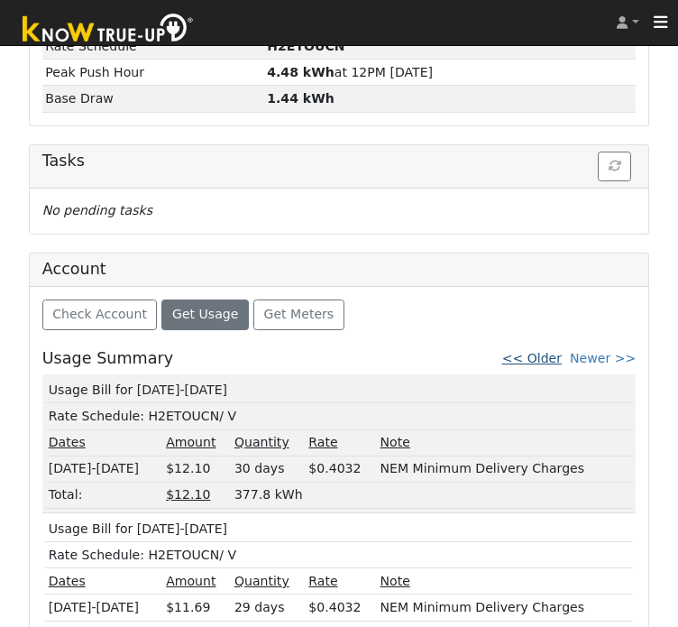
click at [543, 351] on link "<< Older" at bounding box center [532, 358] width 60 height 14
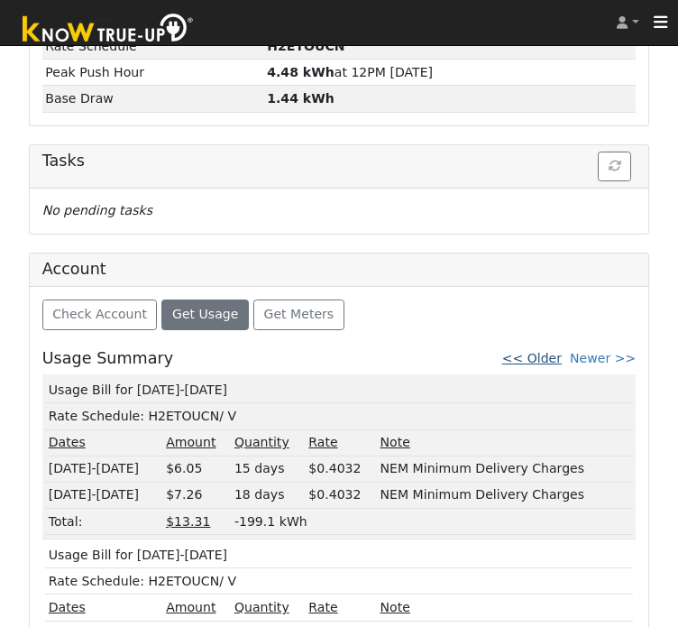
click at [552, 351] on link "<< Older" at bounding box center [532, 358] width 60 height 14
click at [556, 351] on link "<< Older" at bounding box center [532, 358] width 60 height 14
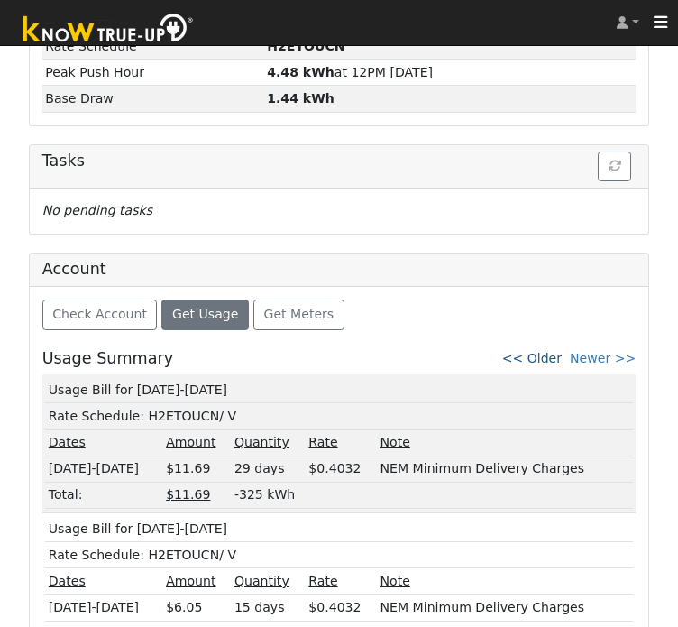
click at [548, 351] on link "<< Older" at bounding box center [532, 358] width 60 height 14
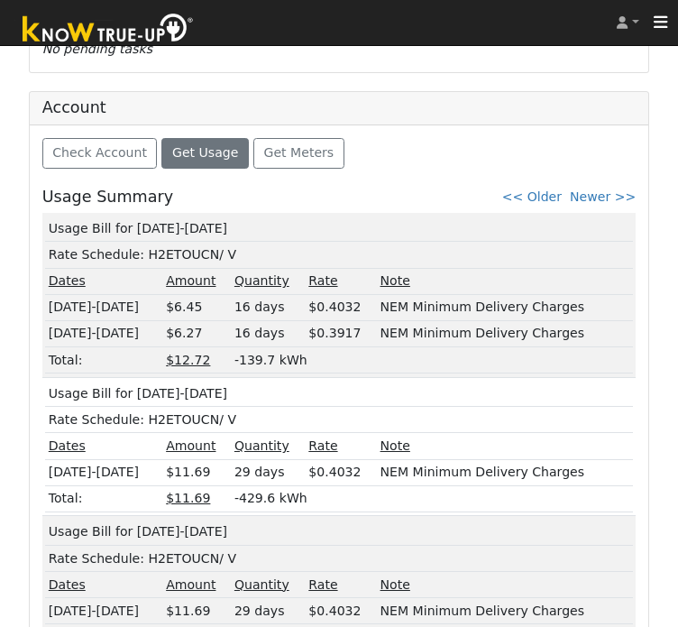
scroll to position [1043, 0]
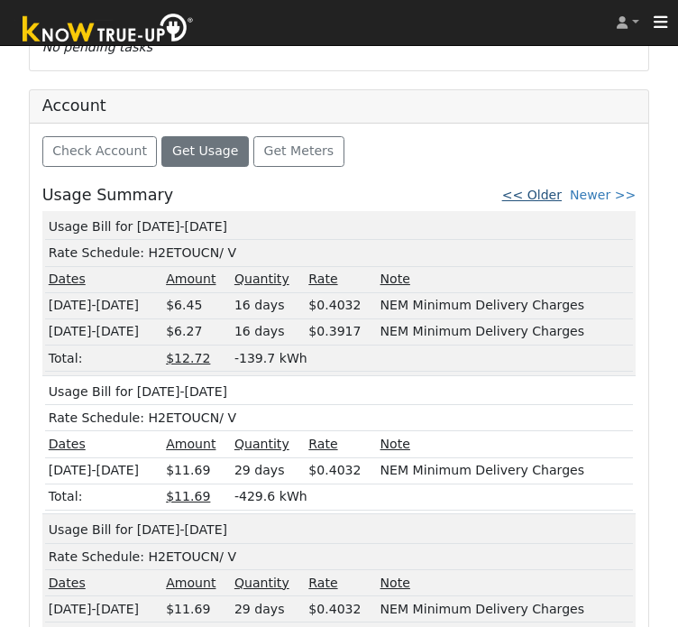
click at [558, 188] on link "<< Older" at bounding box center [532, 195] width 60 height 14
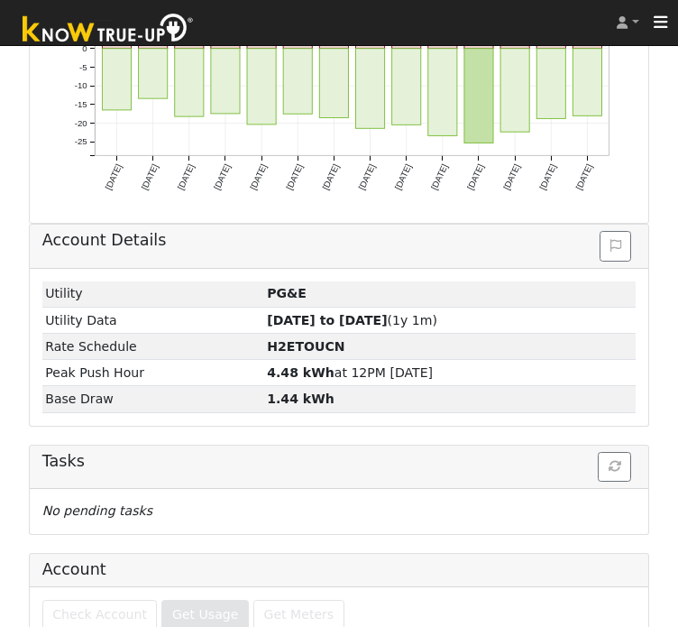
scroll to position [768, 0]
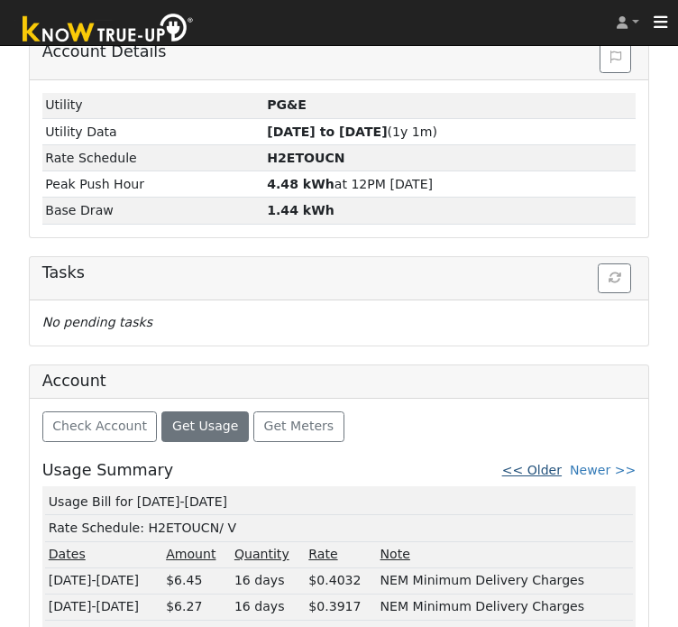
click at [541, 463] on link "<< Older" at bounding box center [532, 470] width 60 height 14
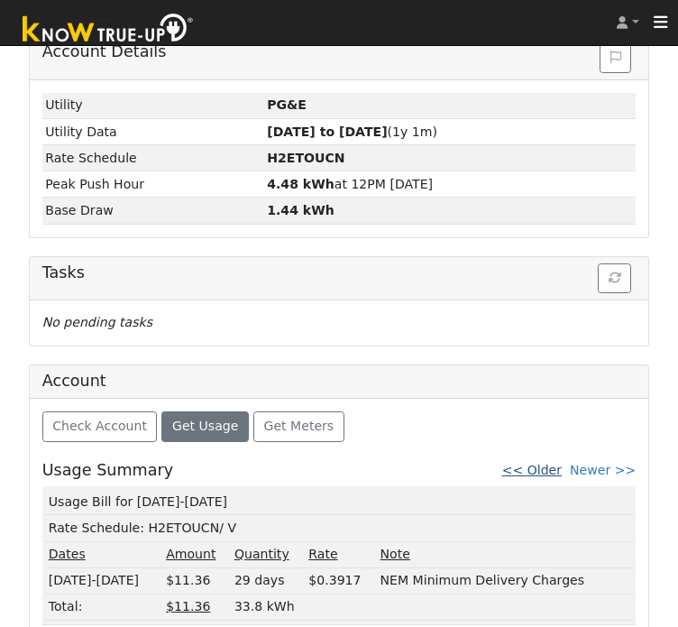
click at [538, 463] on link "<< Older" at bounding box center [532, 470] width 60 height 14
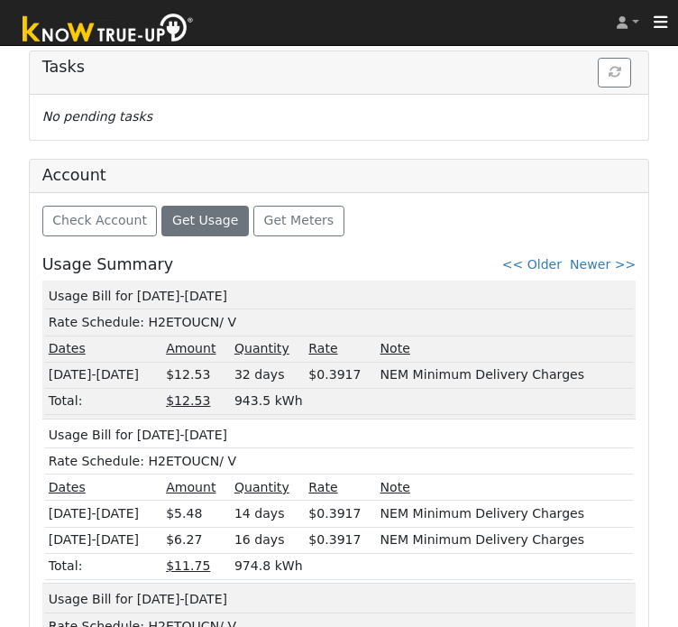
scroll to position [997, 0]
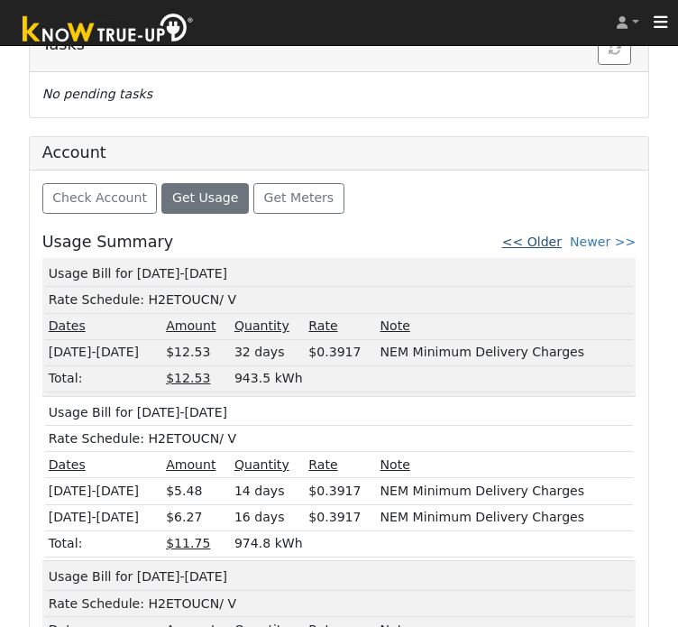
click at [556, 234] on link "<< Older" at bounding box center [532, 241] width 60 height 14
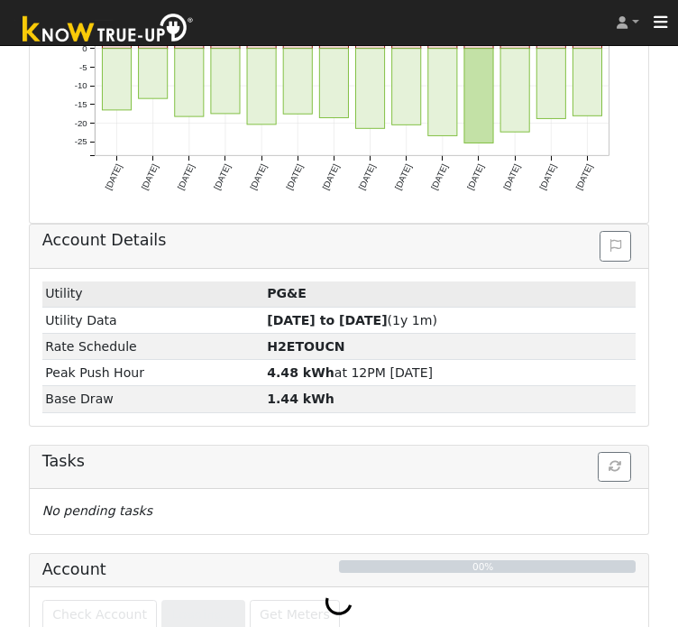
scroll to position [905, 0]
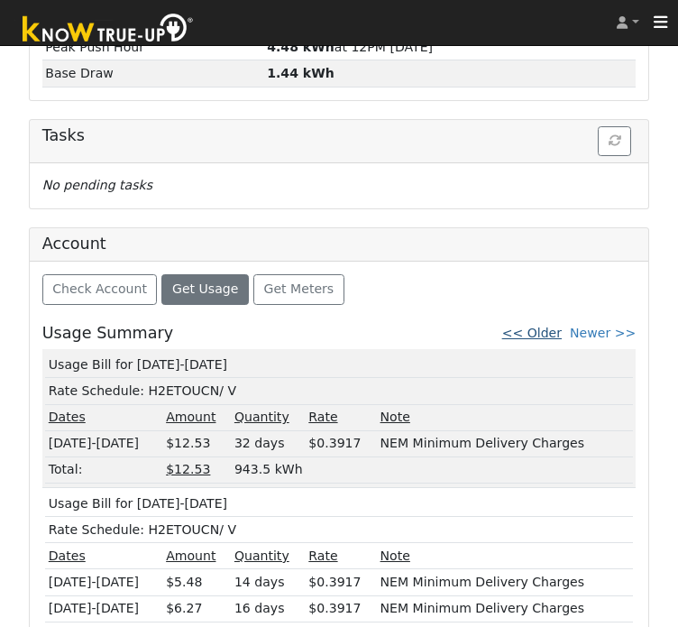
click at [553, 326] on link "<< Older" at bounding box center [532, 333] width 60 height 14
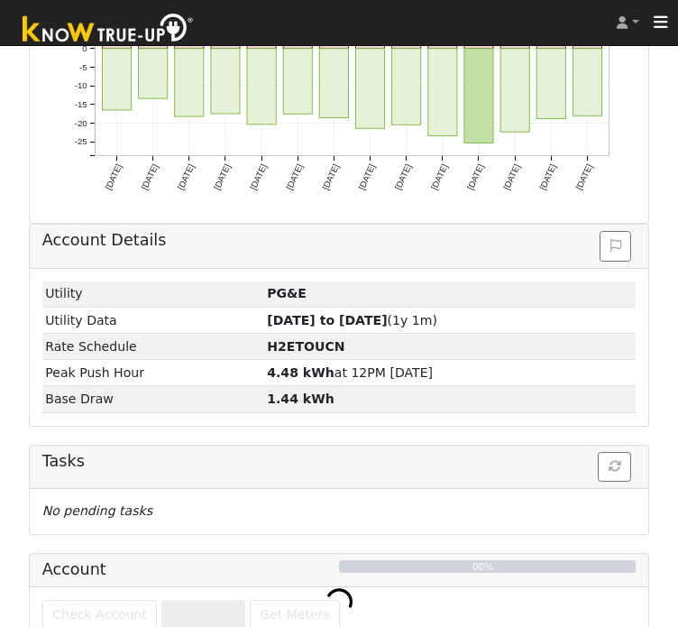
scroll to position [880, 0]
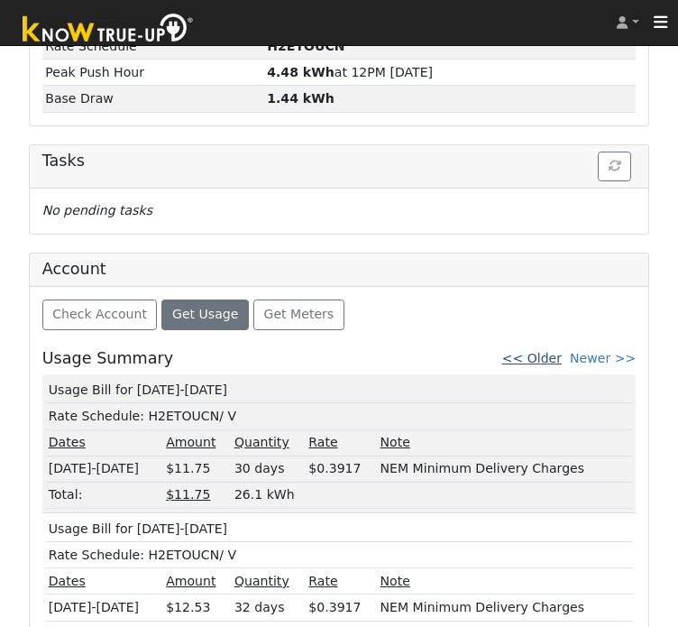
click at [551, 351] on link "<< Older" at bounding box center [532, 358] width 60 height 14
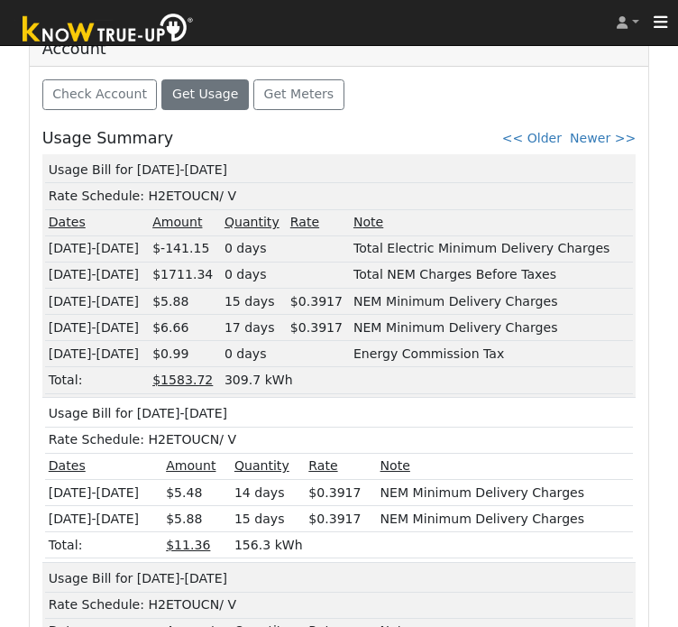
scroll to position [1148, 0]
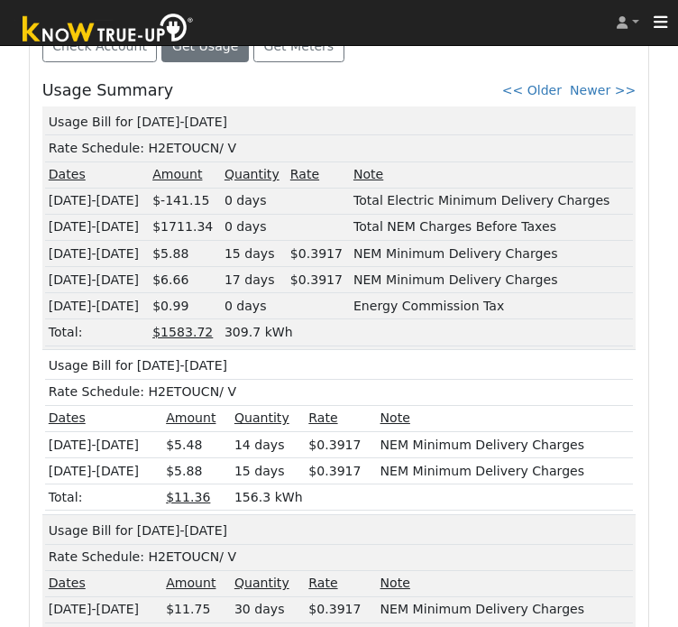
click at [183, 109] on td "Usage Bill for 08/14-09/14/24" at bounding box center [339, 122] width 588 height 26
copy td "Usage Bill for 08/14-09/14/24"
click at [189, 325] on u "$1583.72" at bounding box center [182, 332] width 60 height 14
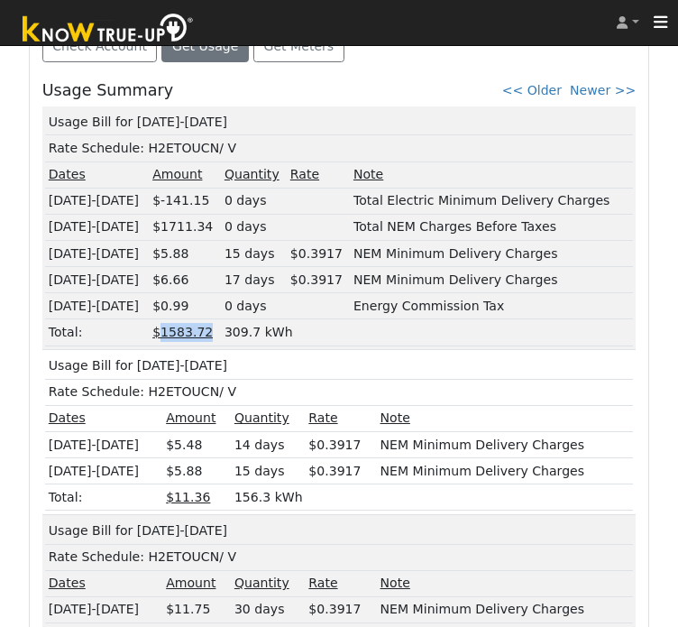
click at [189, 325] on u "$1583.72" at bounding box center [182, 332] width 60 height 14
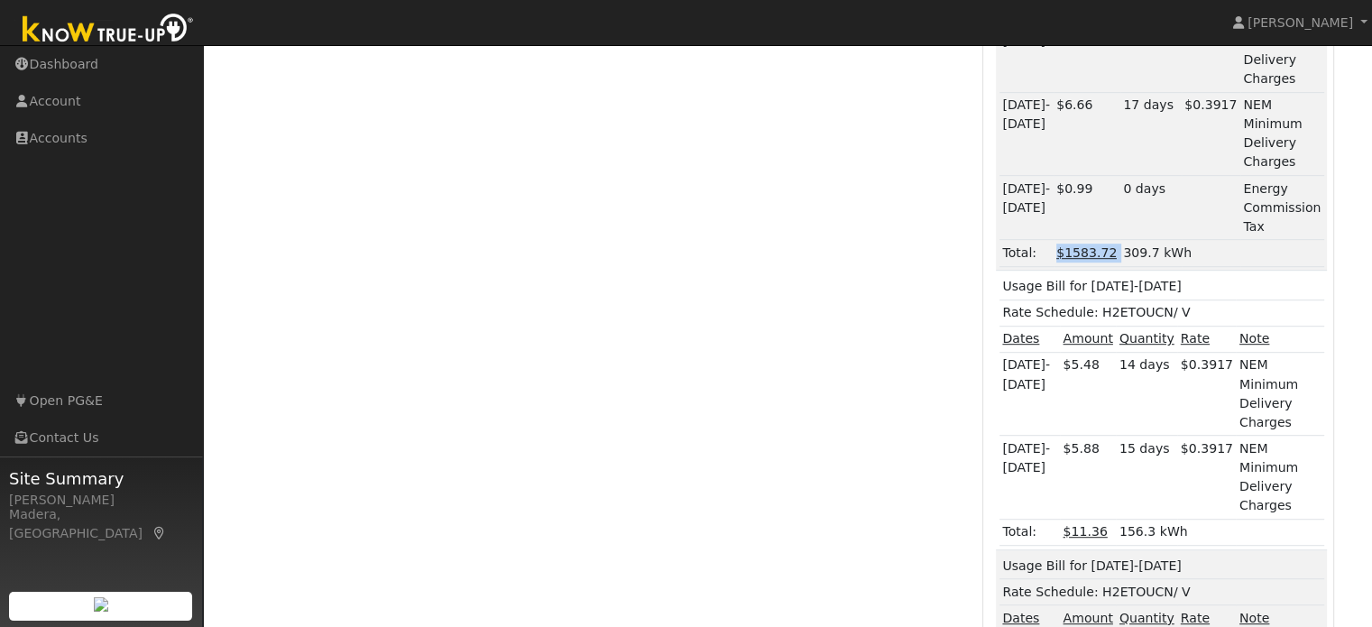
scroll to position [0, 0]
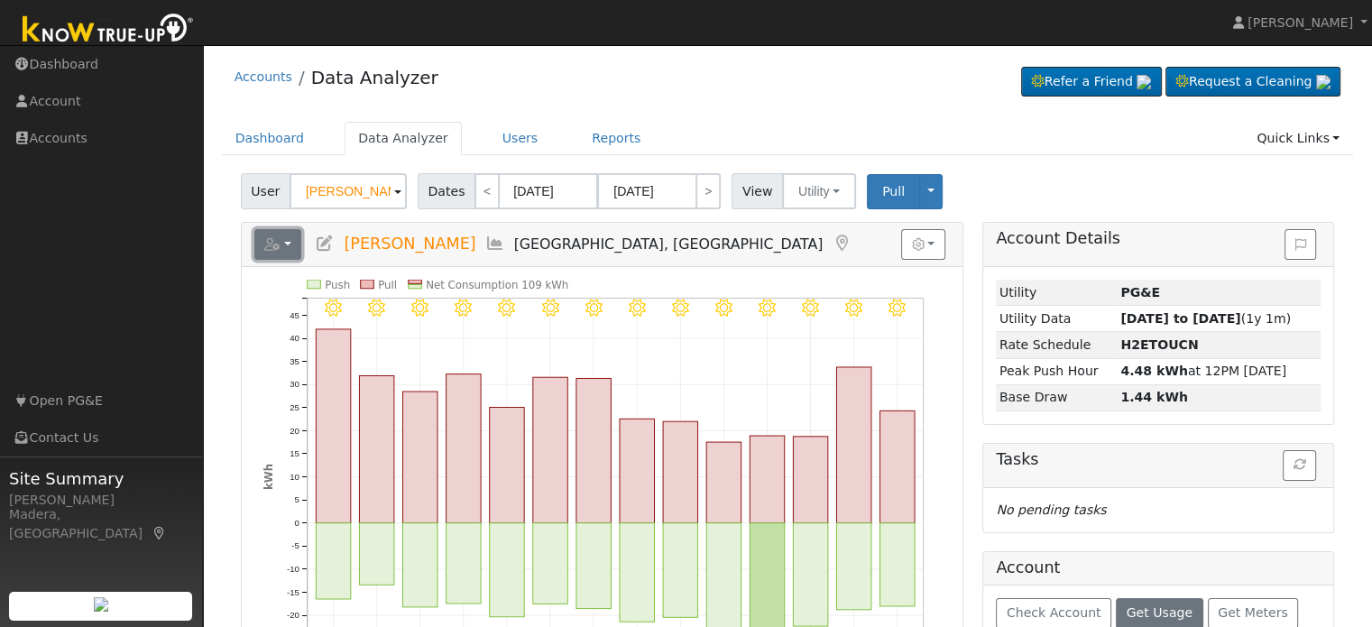
click at [281, 253] on button "button" at bounding box center [278, 244] width 48 height 31
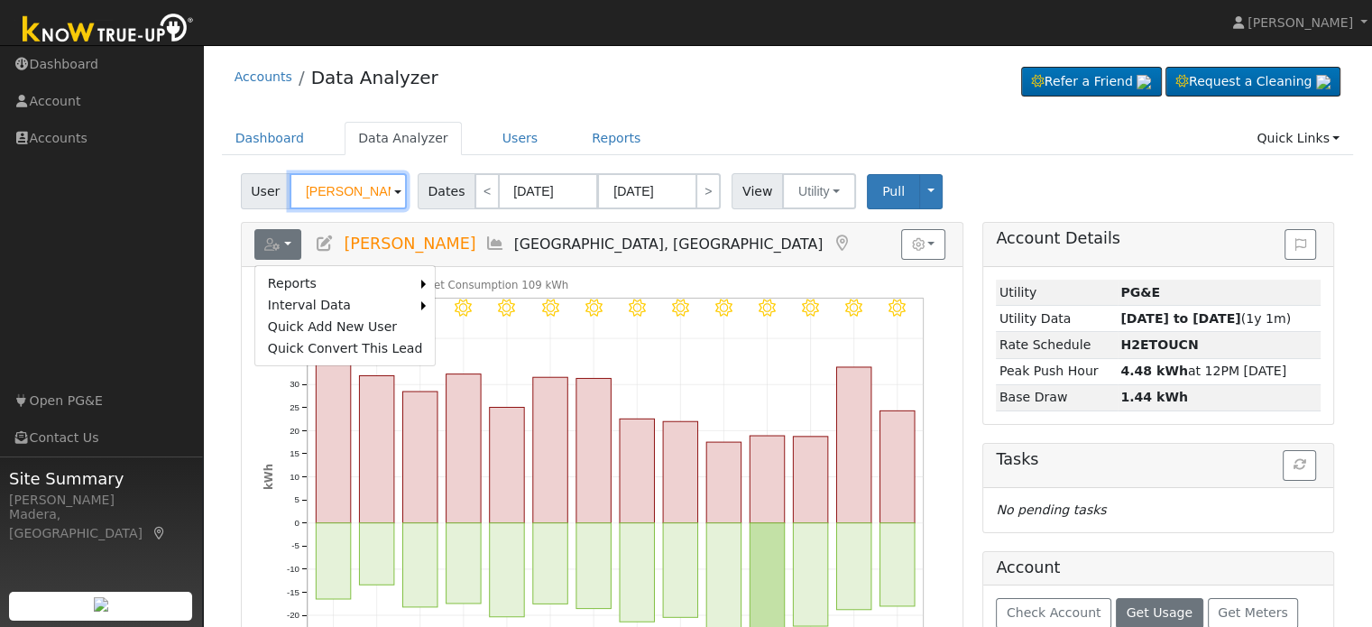
click at [343, 188] on input "Tony Apodaca" at bounding box center [347, 191] width 117 height 36
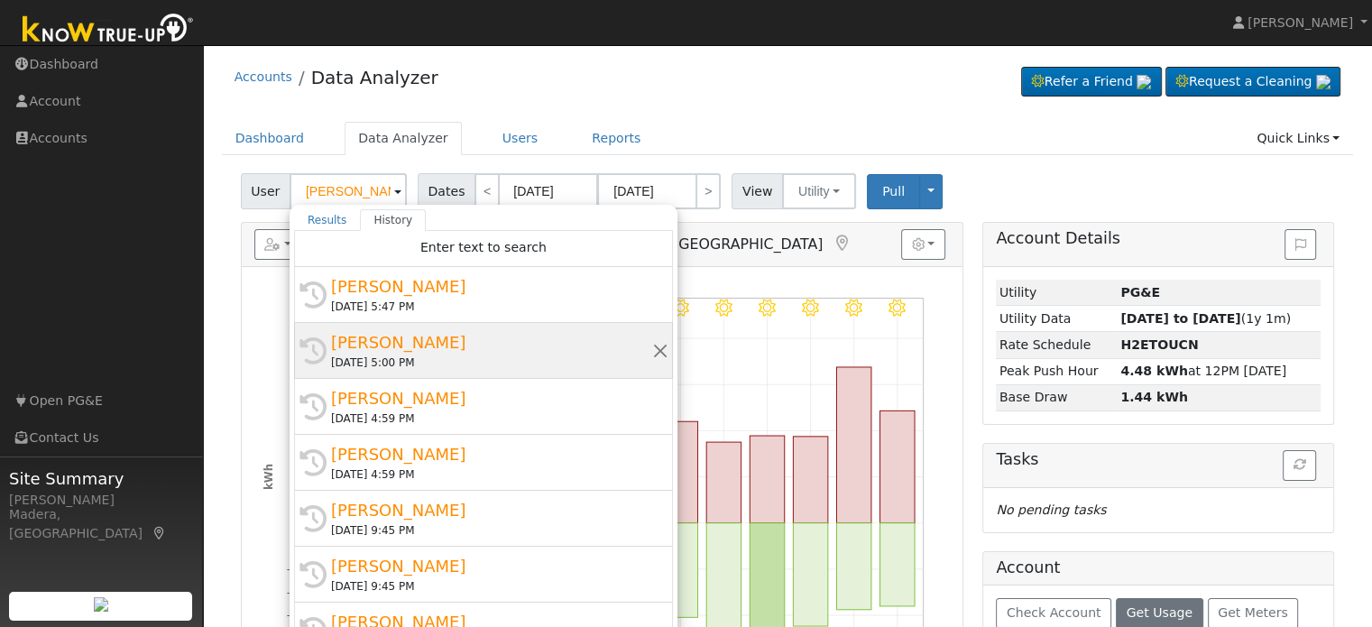
click at [415, 350] on div "[PERSON_NAME]" at bounding box center [491, 342] width 321 height 24
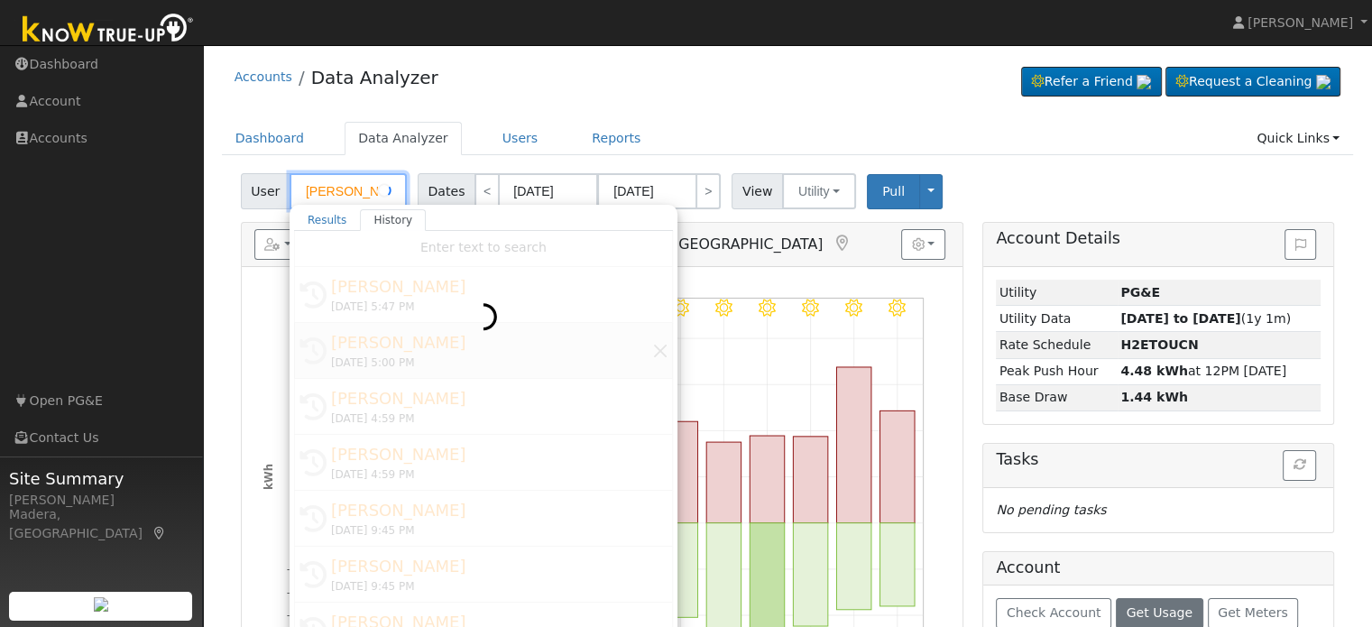
type input "[PERSON_NAME]"
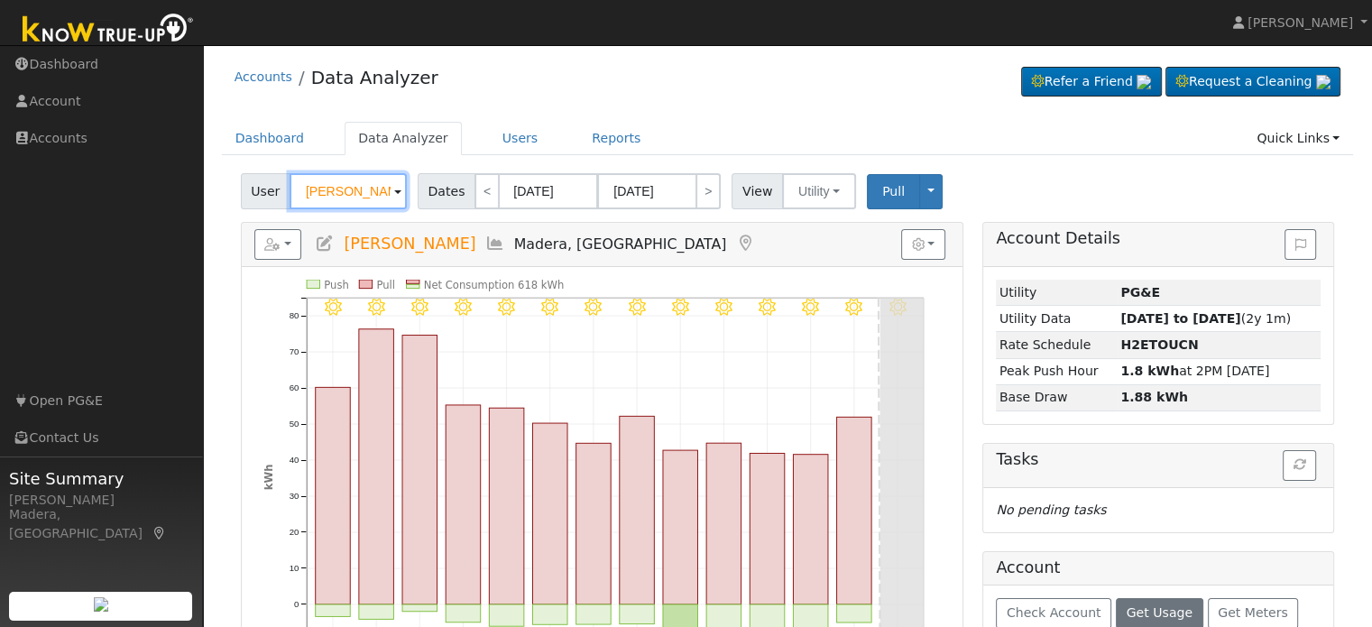
scroll to position [98, 0]
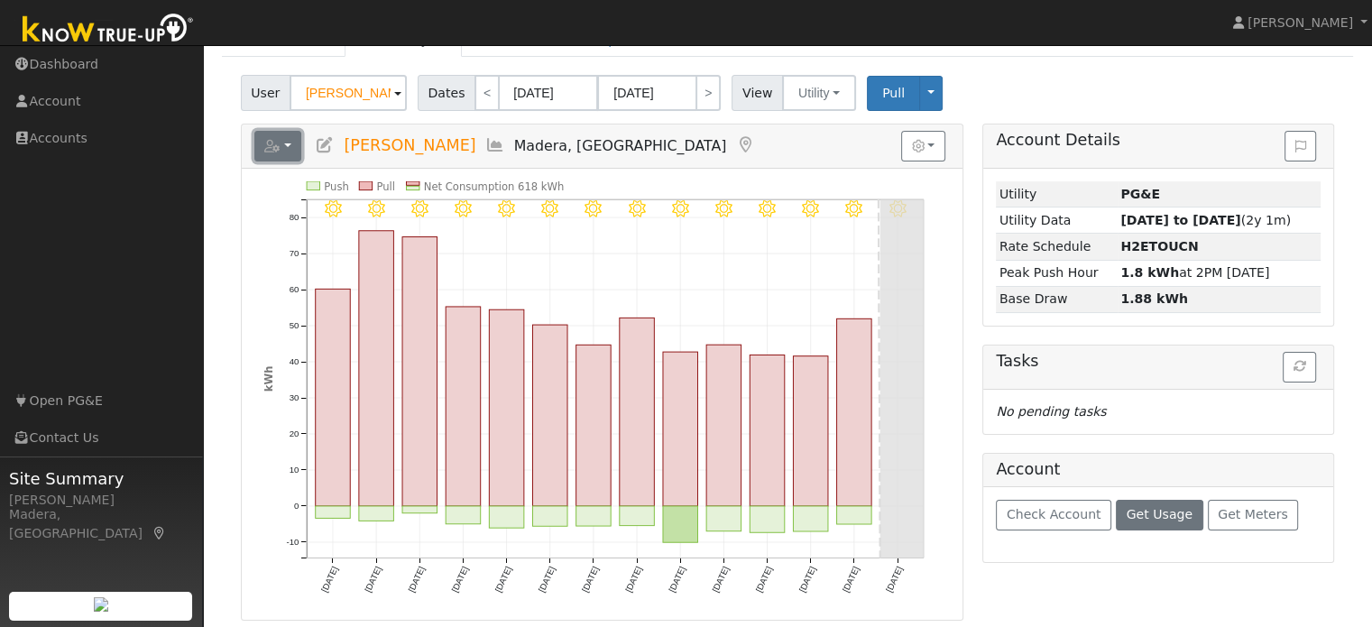
click at [263, 150] on button "button" at bounding box center [278, 146] width 48 height 31
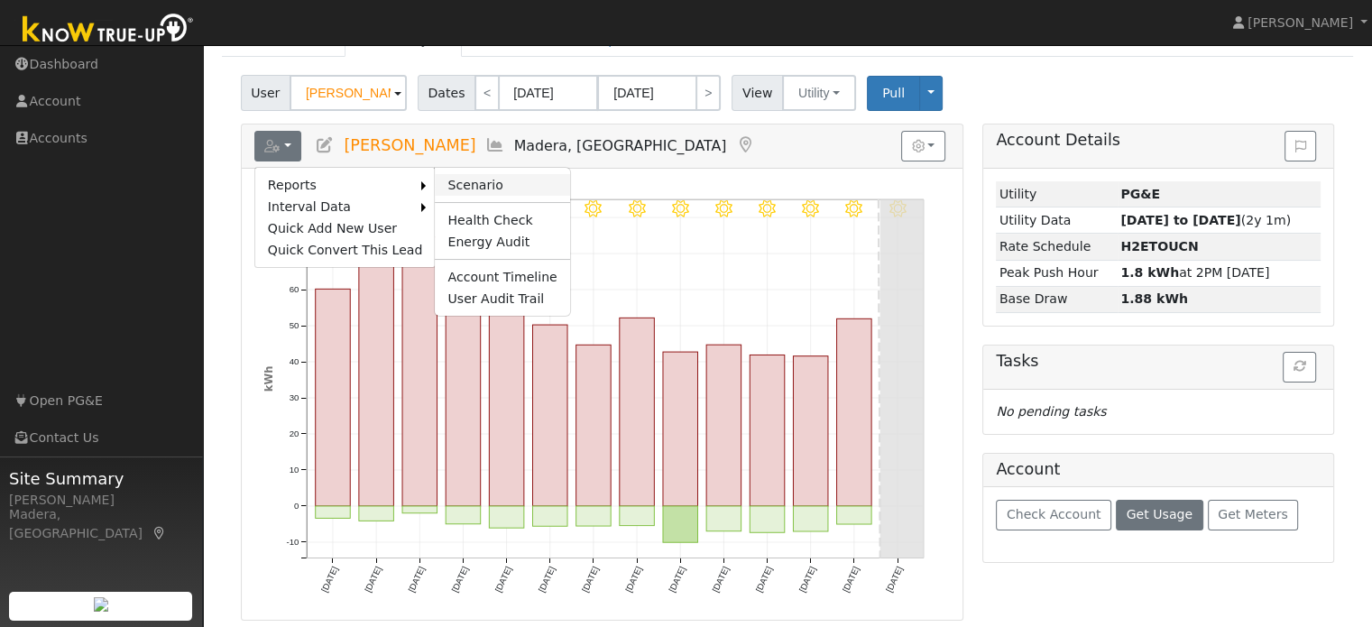
click at [474, 182] on link "Scenario" at bounding box center [502, 185] width 134 height 22
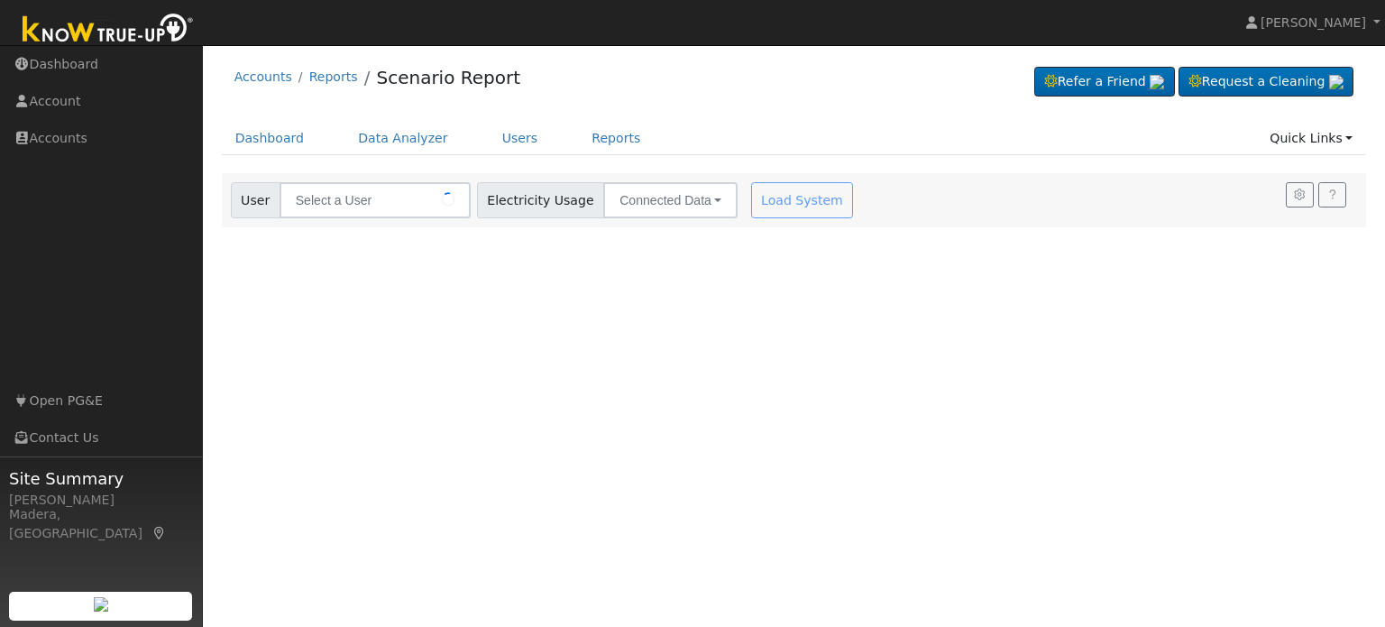
type input "[PERSON_NAME]"
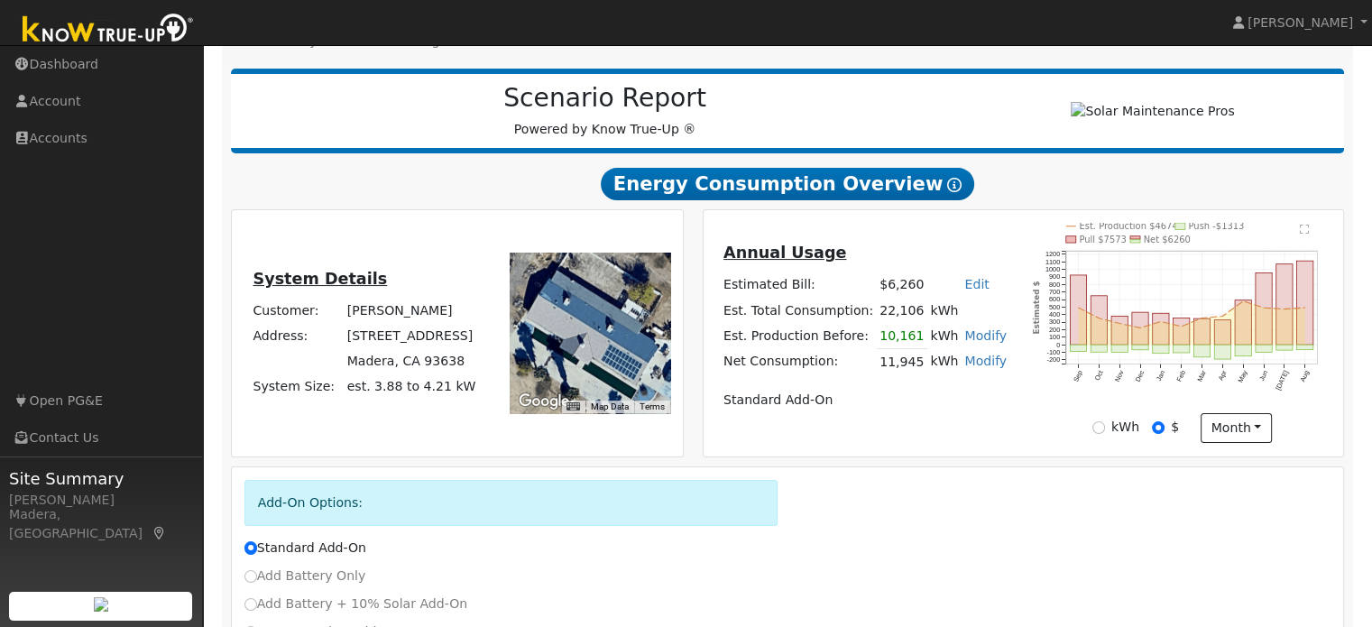
scroll to position [211, 0]
